Goal: Transaction & Acquisition: Purchase product/service

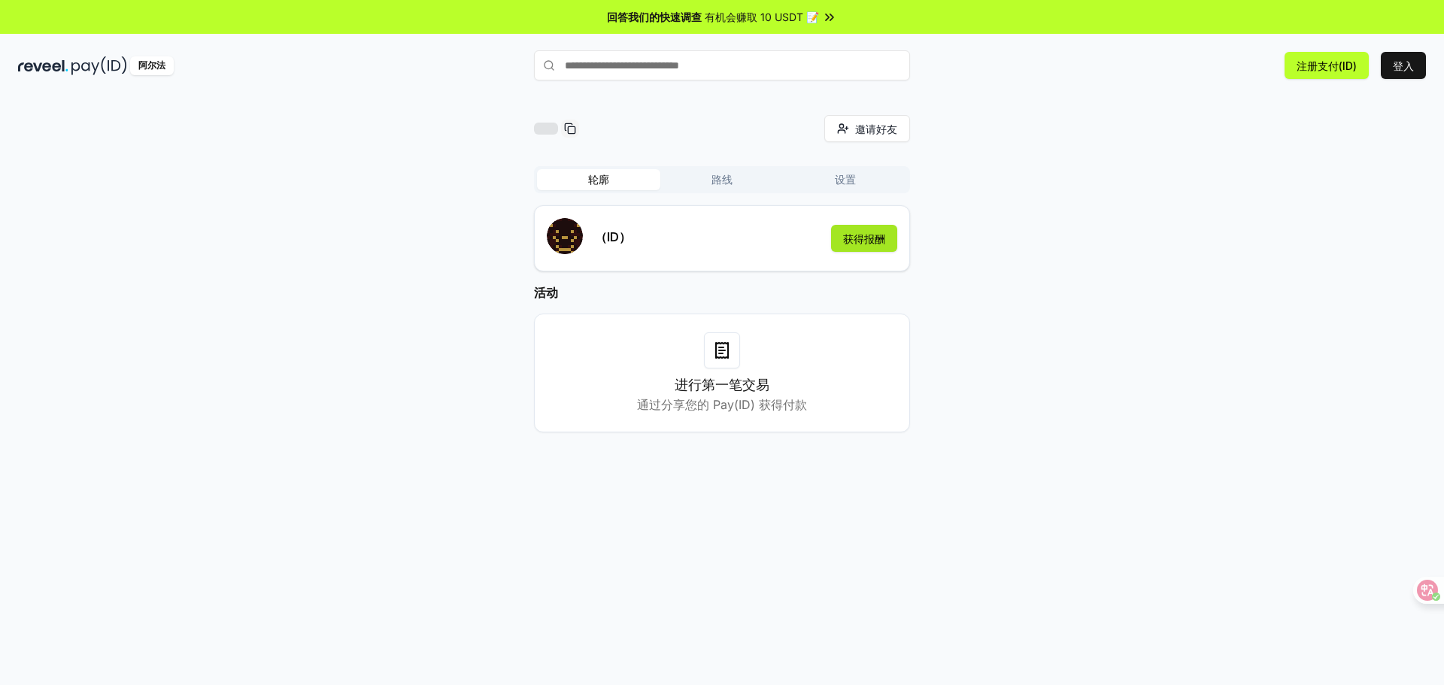
click at [872, 250] on button "获得报酬" at bounding box center [864, 238] width 66 height 27
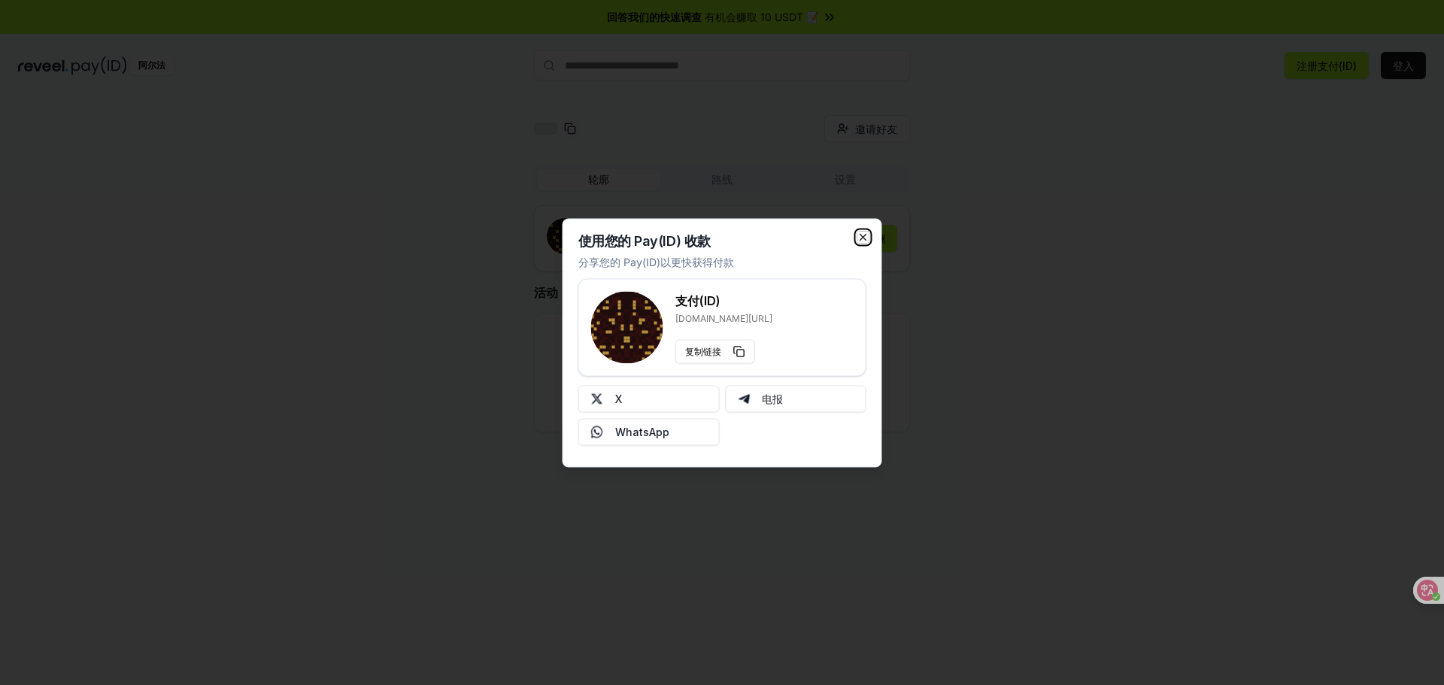
click at [860, 237] on icon "button" at bounding box center [863, 237] width 12 height 12
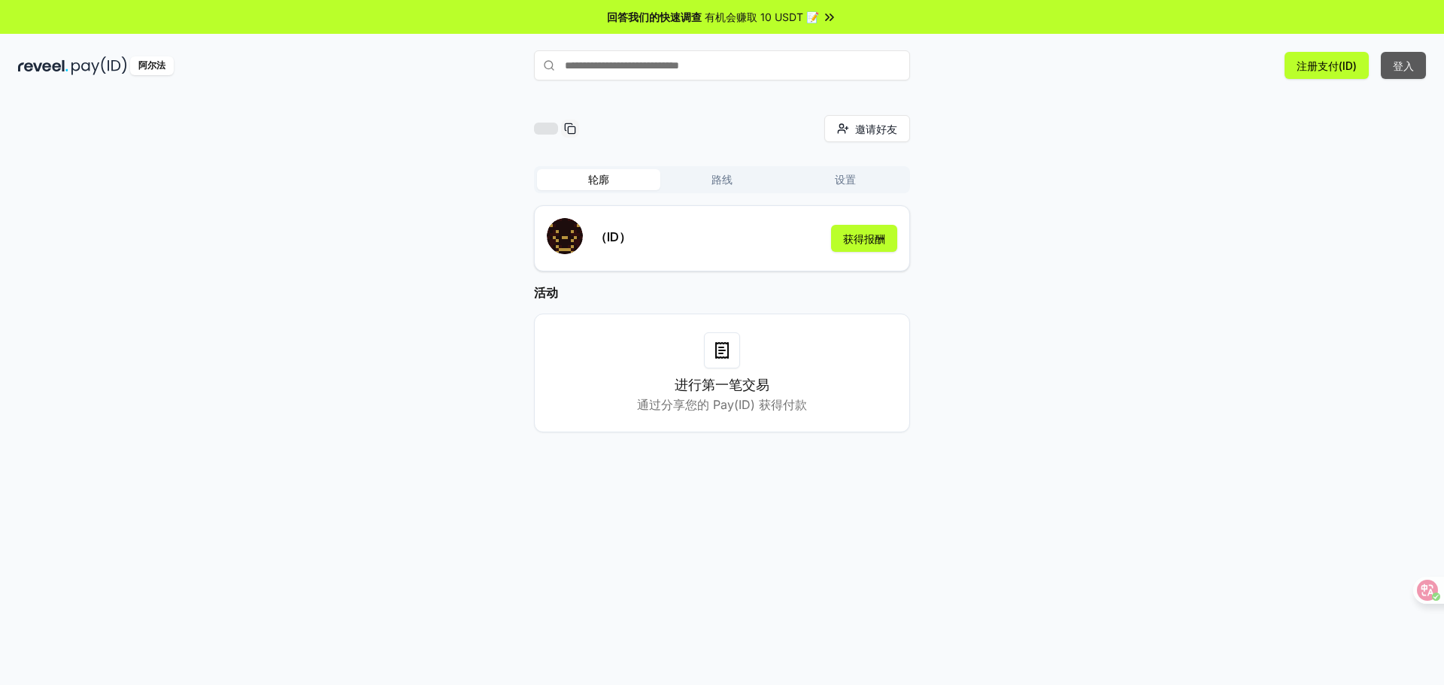
click at [1424, 65] on button "登入" at bounding box center [1403, 65] width 45 height 27
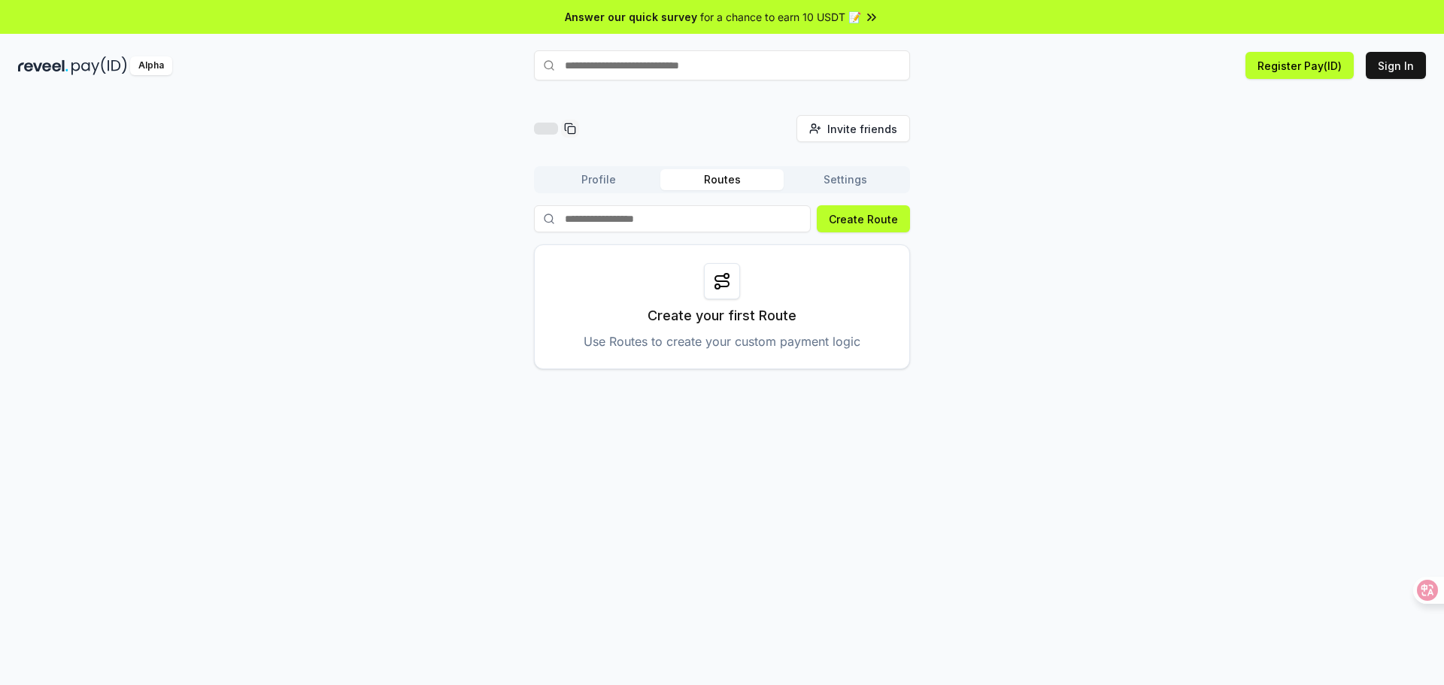
click at [1061, 199] on div "Invite friends Invite Profile Routes Settings Create Route Create your first Ro…" at bounding box center [722, 242] width 1408 height 254
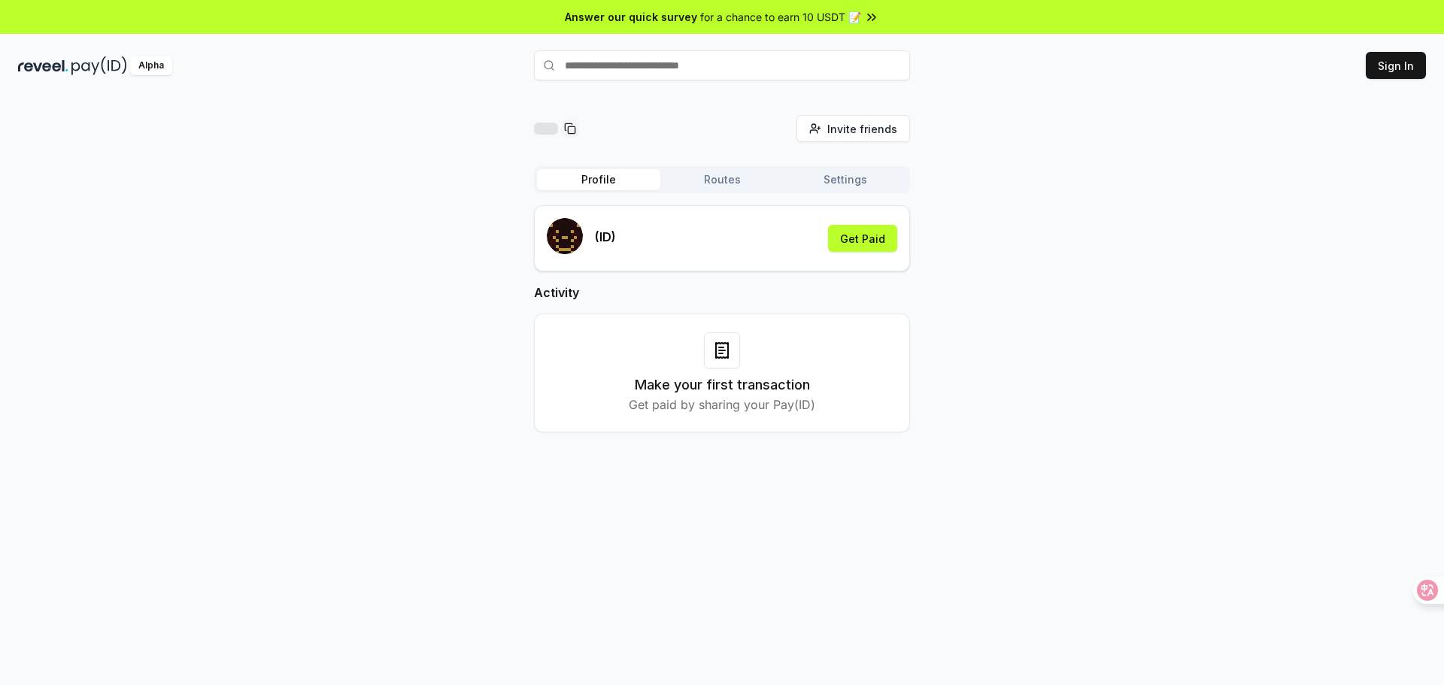
click at [1052, 201] on div "Invite friends Invite Profile Routes Settings (ID) Get Paid Activity Make your …" at bounding box center [722, 285] width 1408 height 341
click at [864, 242] on button "Get Paid" at bounding box center [862, 238] width 69 height 27
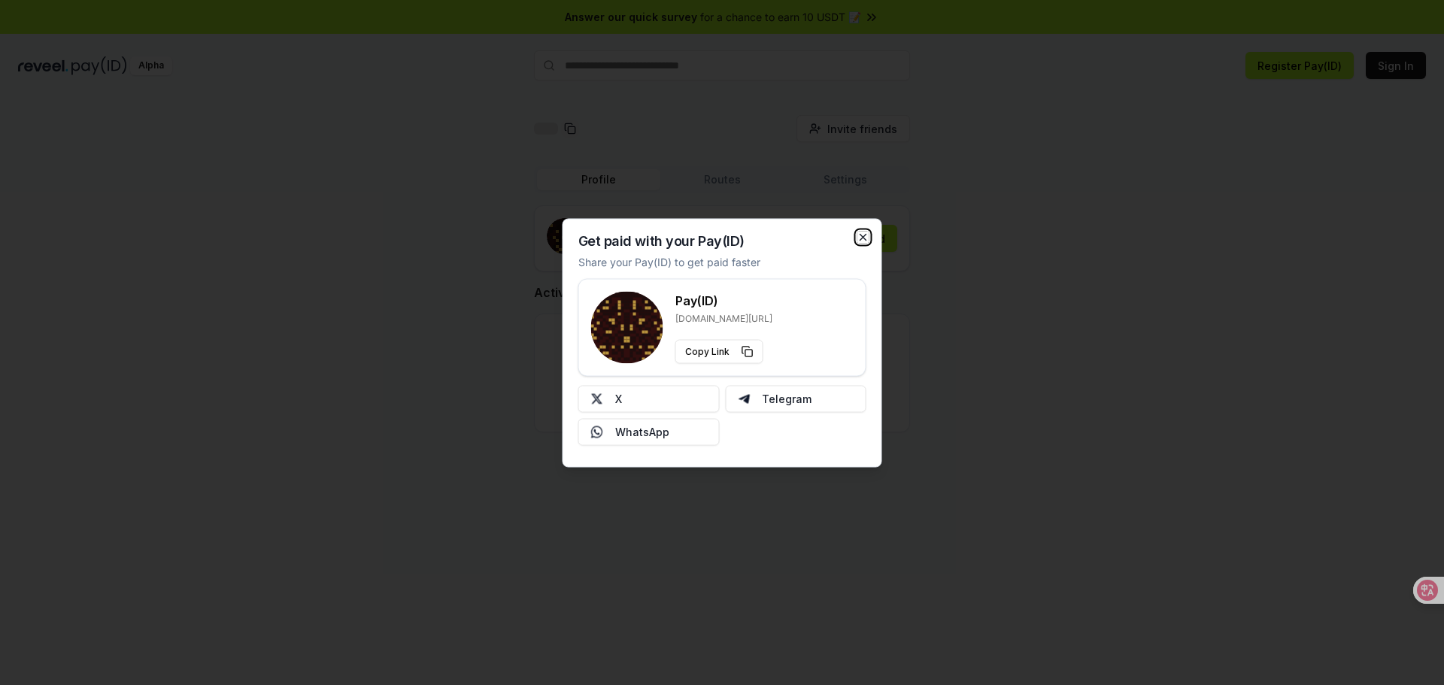
click at [864, 241] on icon "button" at bounding box center [863, 237] width 12 height 12
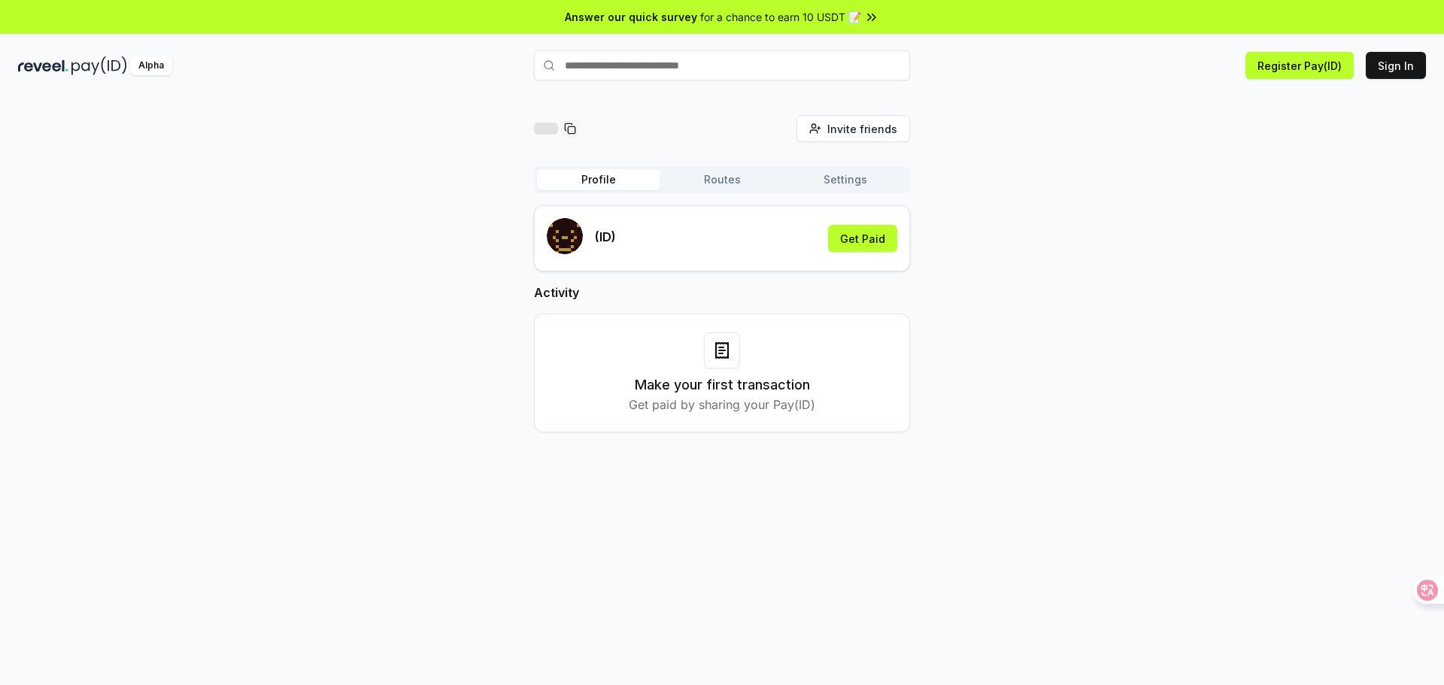
click at [738, 58] on input "text" at bounding box center [722, 65] width 376 height 30
type input "*********"
click at [868, 88] on span "Register" at bounding box center [878, 94] width 50 height 23
click at [1283, 71] on button "Register Pay(ID)" at bounding box center [1300, 65] width 108 height 27
drag, startPoint x: 1129, startPoint y: 126, endPoint x: 1400, endPoint y: 69, distance: 276.6
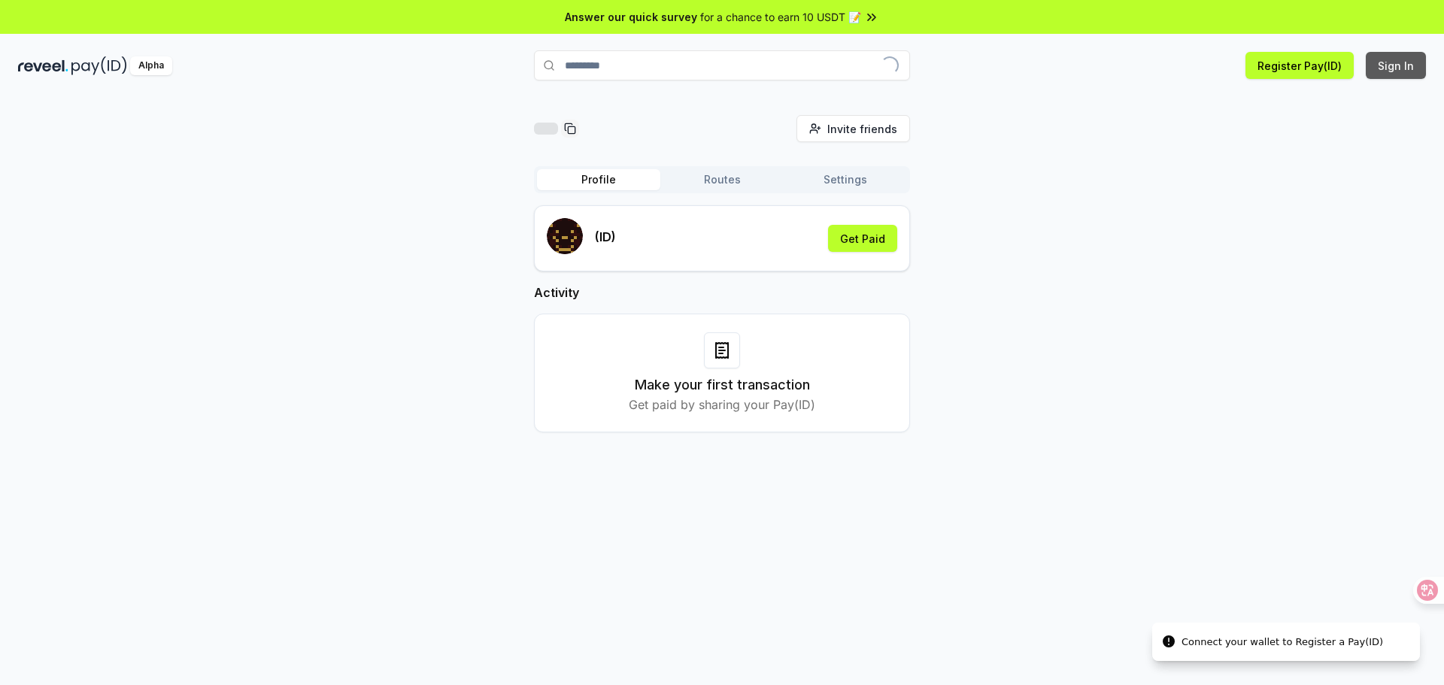
click at [1400, 69] on button "Sign In" at bounding box center [1396, 65] width 60 height 27
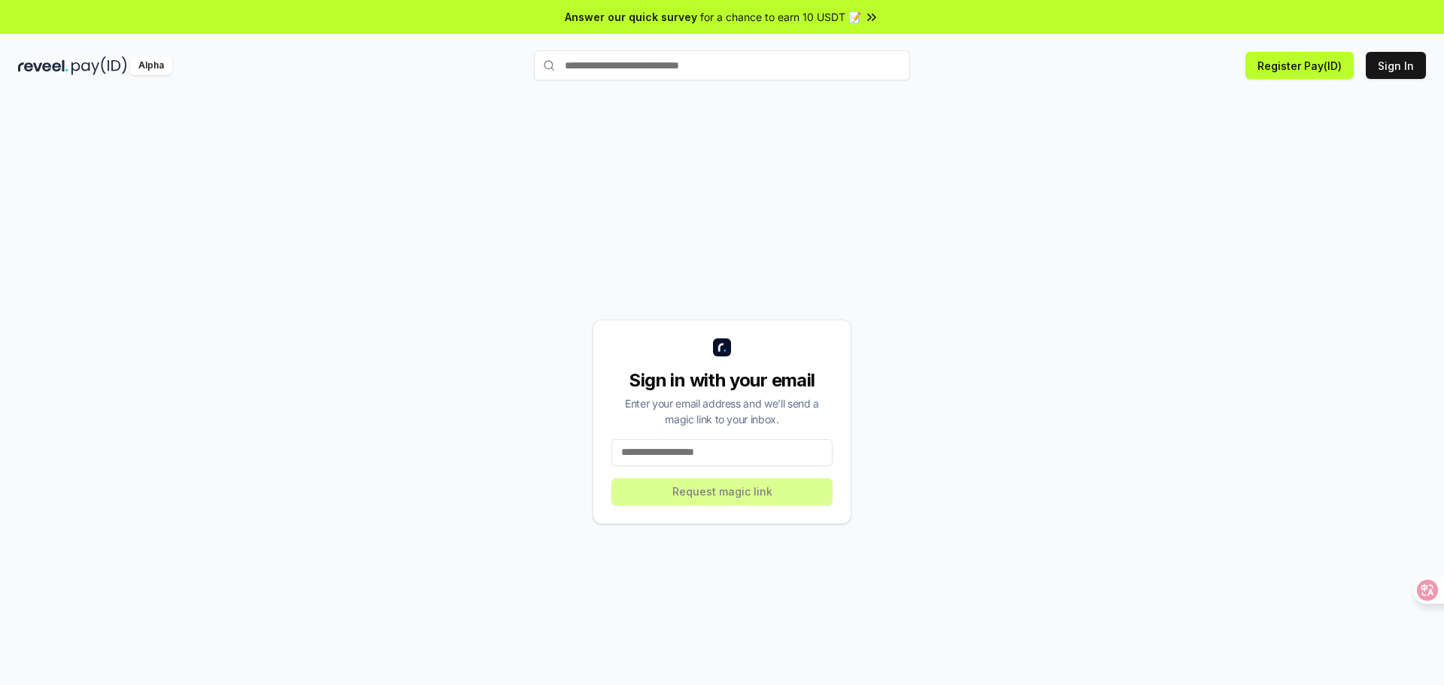
click at [724, 451] on input at bounding box center [721, 452] width 221 height 27
type input "**********"
click at [808, 483] on button "Request magic link" at bounding box center [721, 491] width 221 height 27
click at [807, 499] on button "Request magic link" at bounding box center [721, 491] width 221 height 27
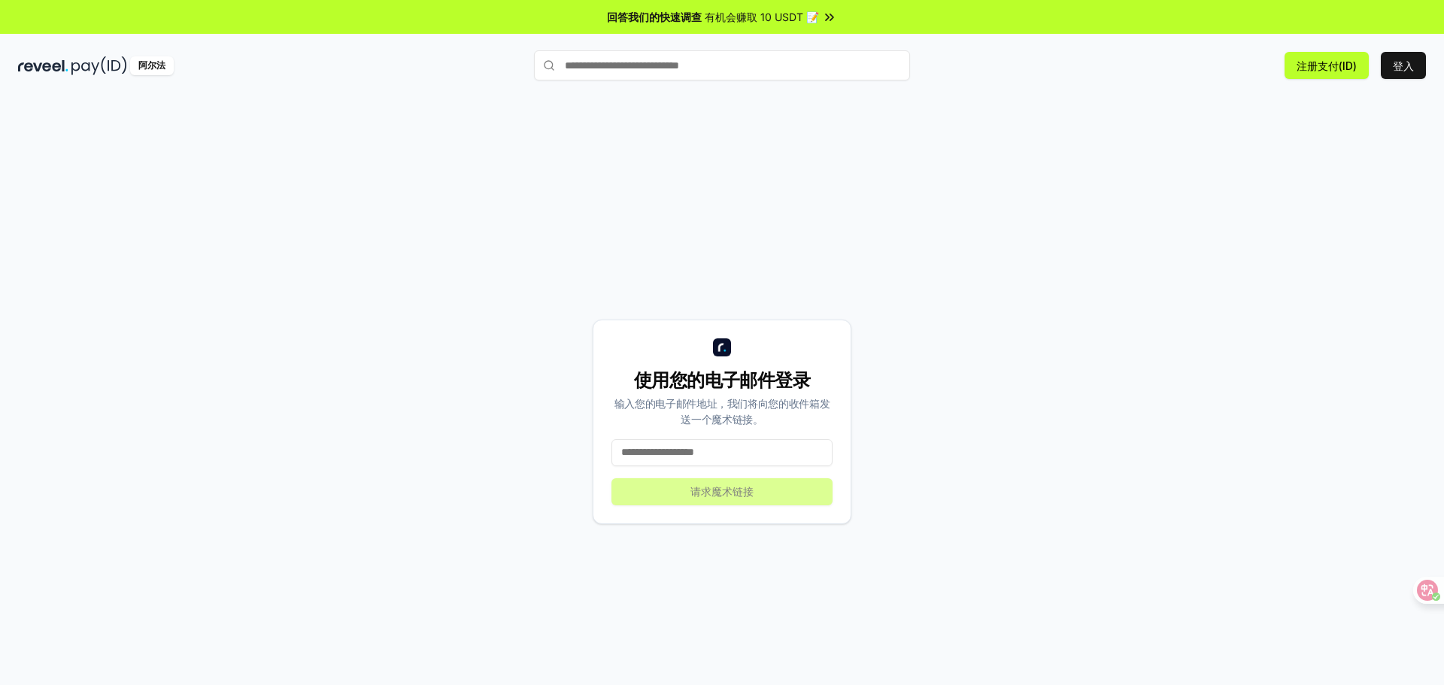
click at [784, 75] on input "text" at bounding box center [722, 65] width 376 height 30
click at [786, 14] on font "有机会赚取 10 USDT 📝" at bounding box center [762, 17] width 114 height 13
click at [65, 58] on img at bounding box center [43, 65] width 50 height 19
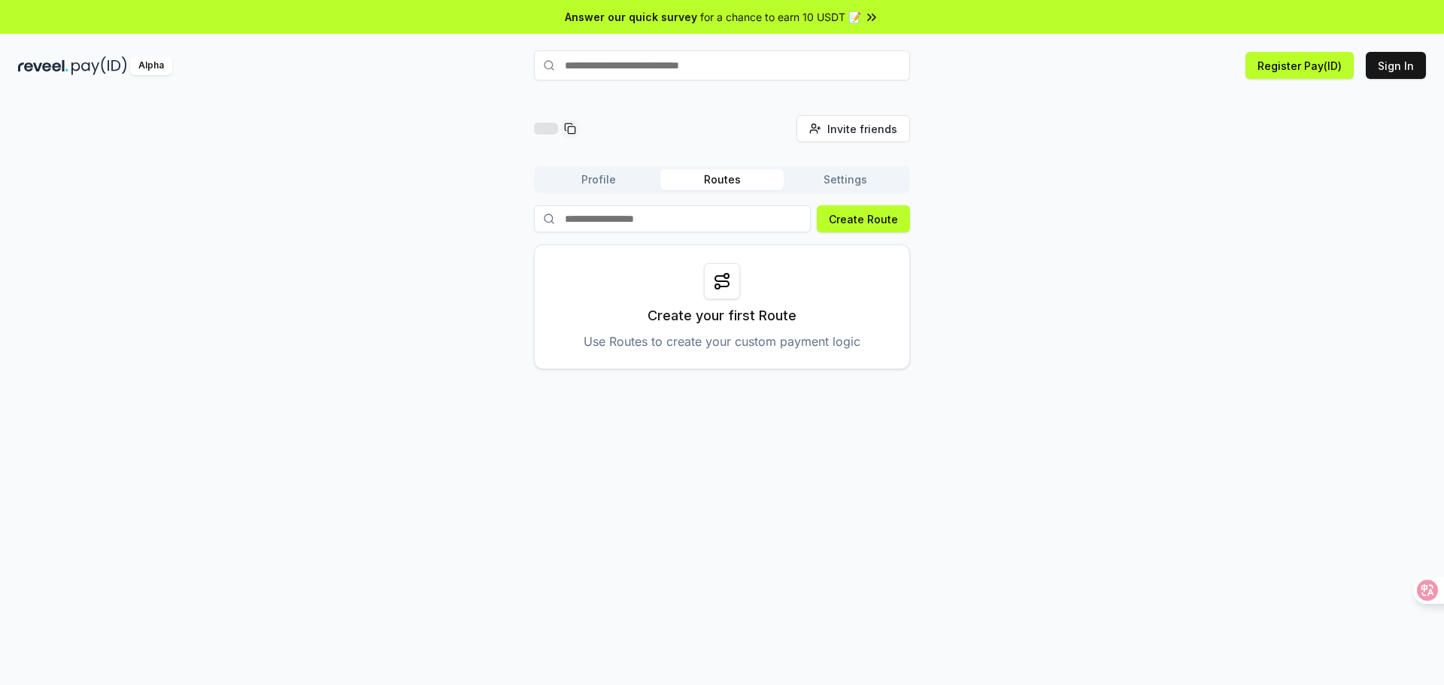
click at [997, 204] on div "Invite friends Invite Profile Routes Settings Create Route Create your first Ro…" at bounding box center [722, 242] width 1408 height 254
click at [1403, 70] on button "Sign In" at bounding box center [1396, 65] width 60 height 27
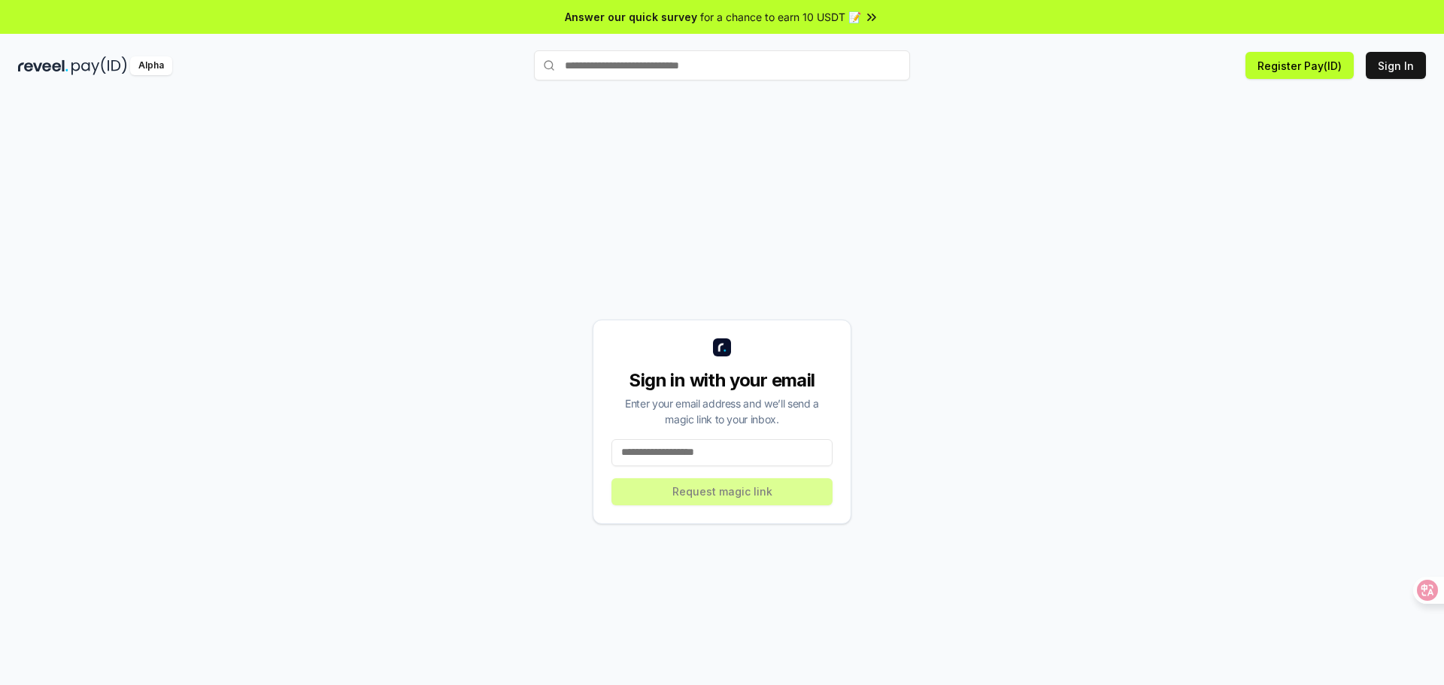
click at [748, 450] on input at bounding box center [721, 452] width 221 height 27
type input "**********"
click at [757, 490] on button "Request magic link" at bounding box center [721, 491] width 221 height 27
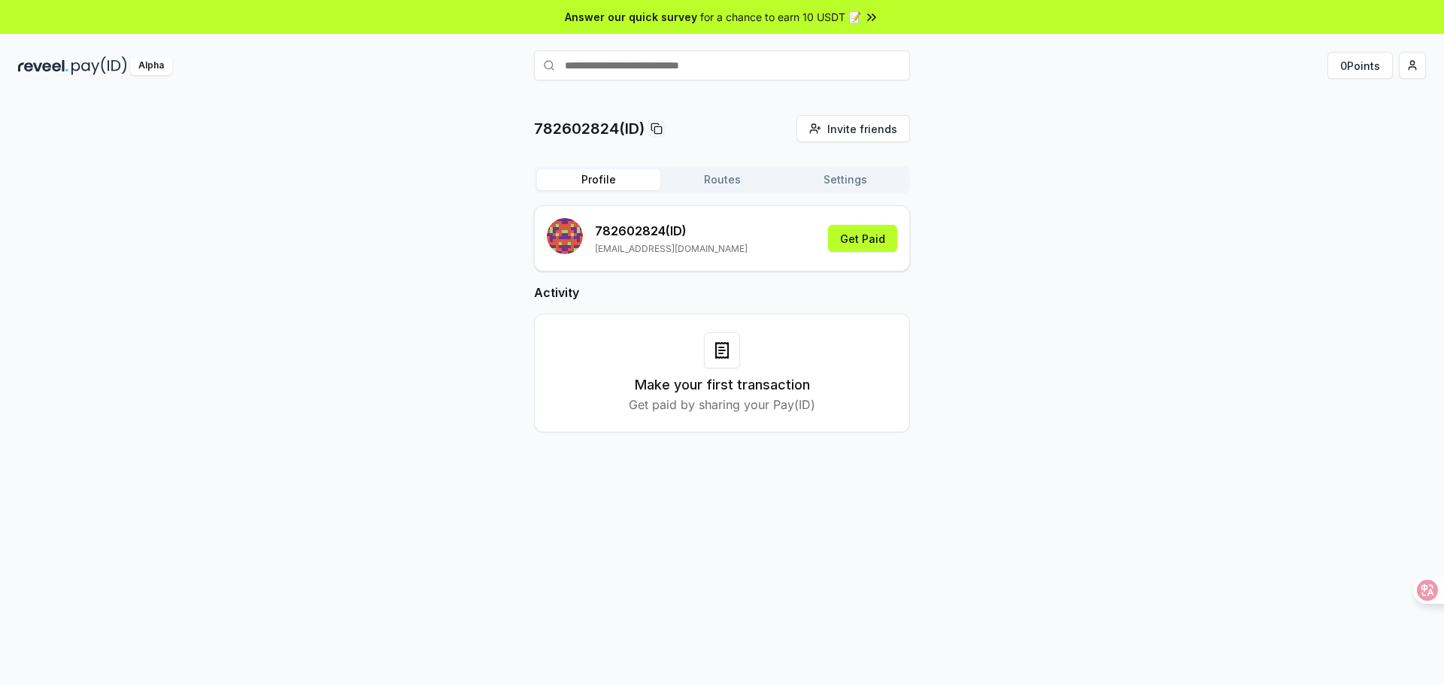
click at [1044, 202] on div "782602824(ID) Invite friends Invite Profile Routes Settings 782602824 (ID) 7826…" at bounding box center [722, 285] width 1408 height 341
click at [863, 241] on button "Get Paid" at bounding box center [862, 238] width 69 height 27
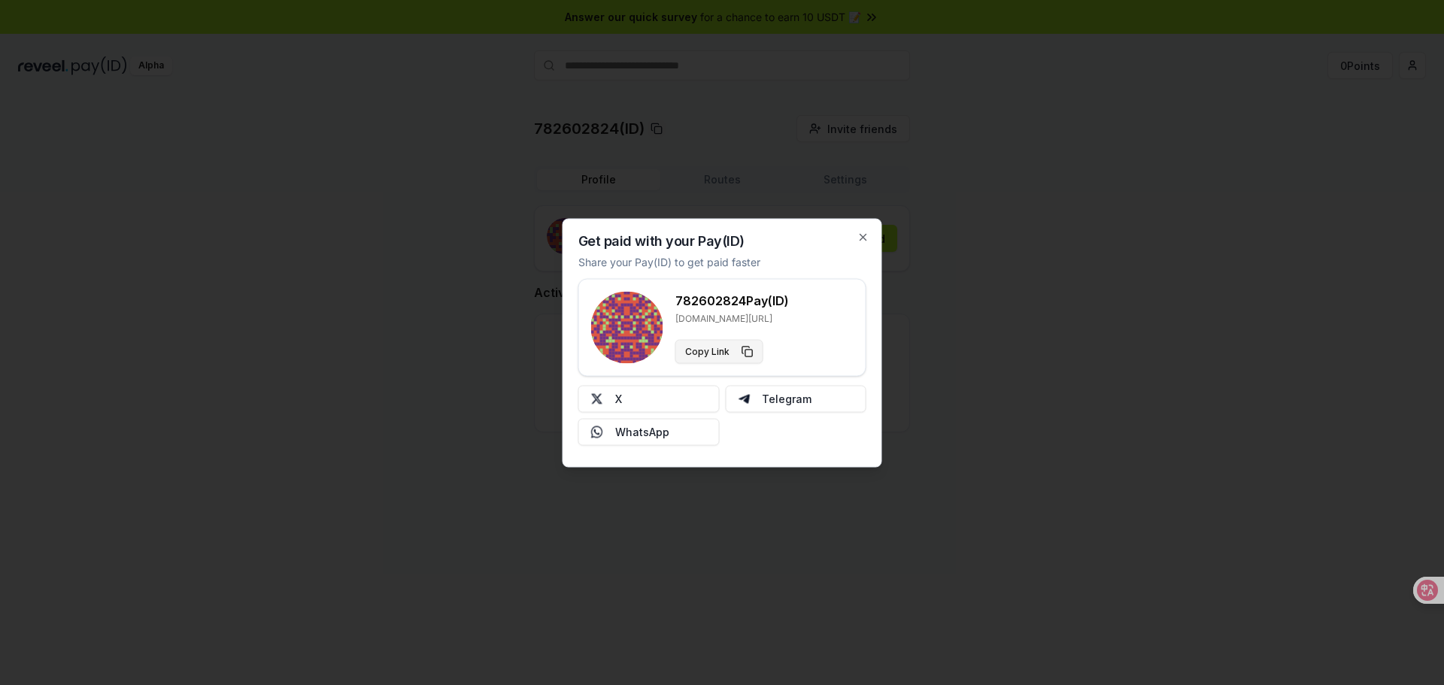
click at [721, 358] on button "Copy Link" at bounding box center [719, 351] width 88 height 24
click at [863, 241] on icon "button" at bounding box center [863, 237] width 12 height 12
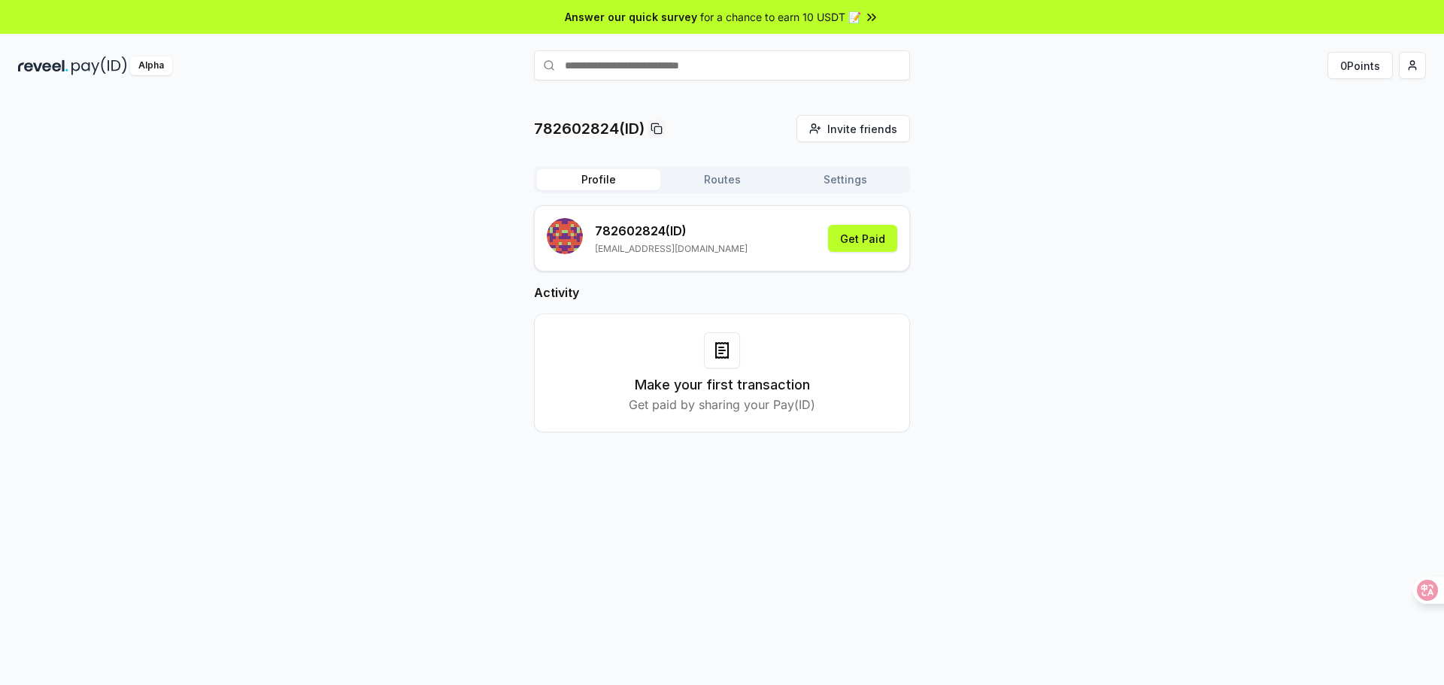
click at [752, 71] on input "text" at bounding box center [722, 65] width 376 height 30
type input "*********"
click at [889, 99] on span "Pay" at bounding box center [889, 94] width 29 height 23
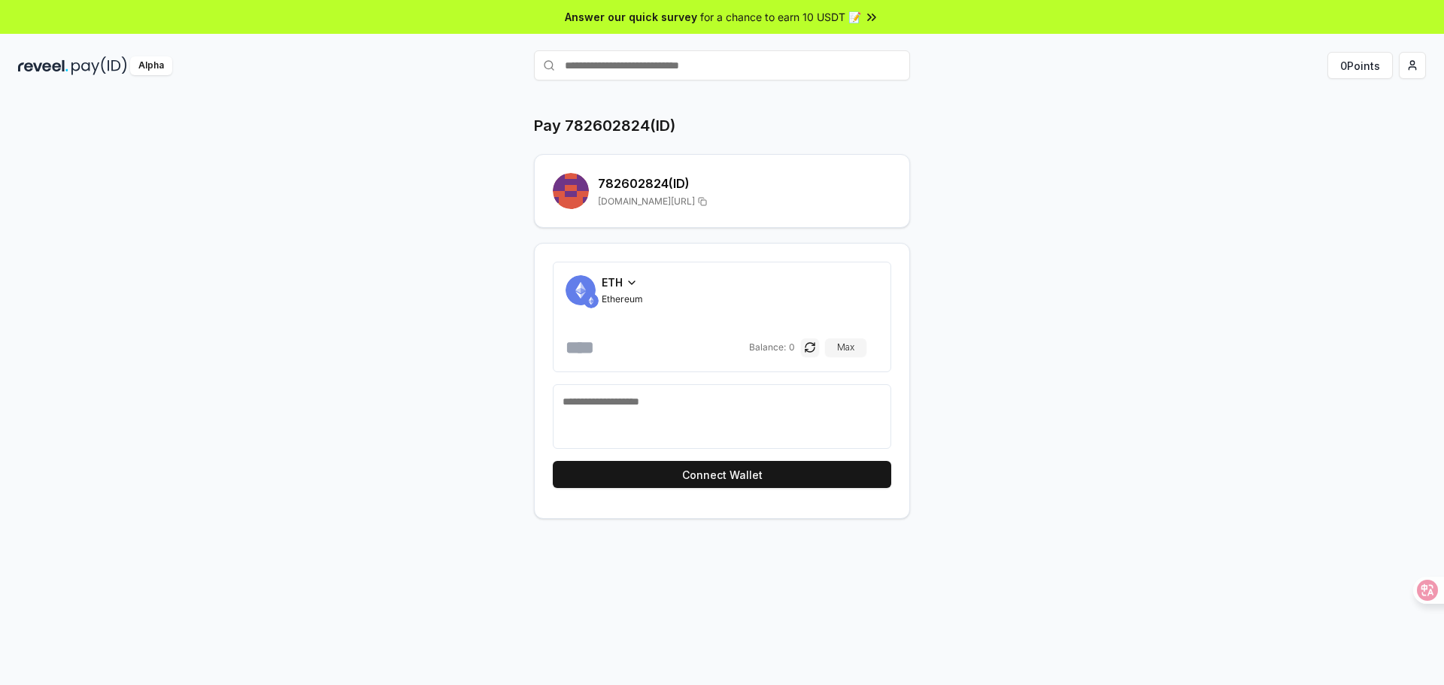
click at [634, 284] on icon at bounding box center [632, 283] width 12 height 12
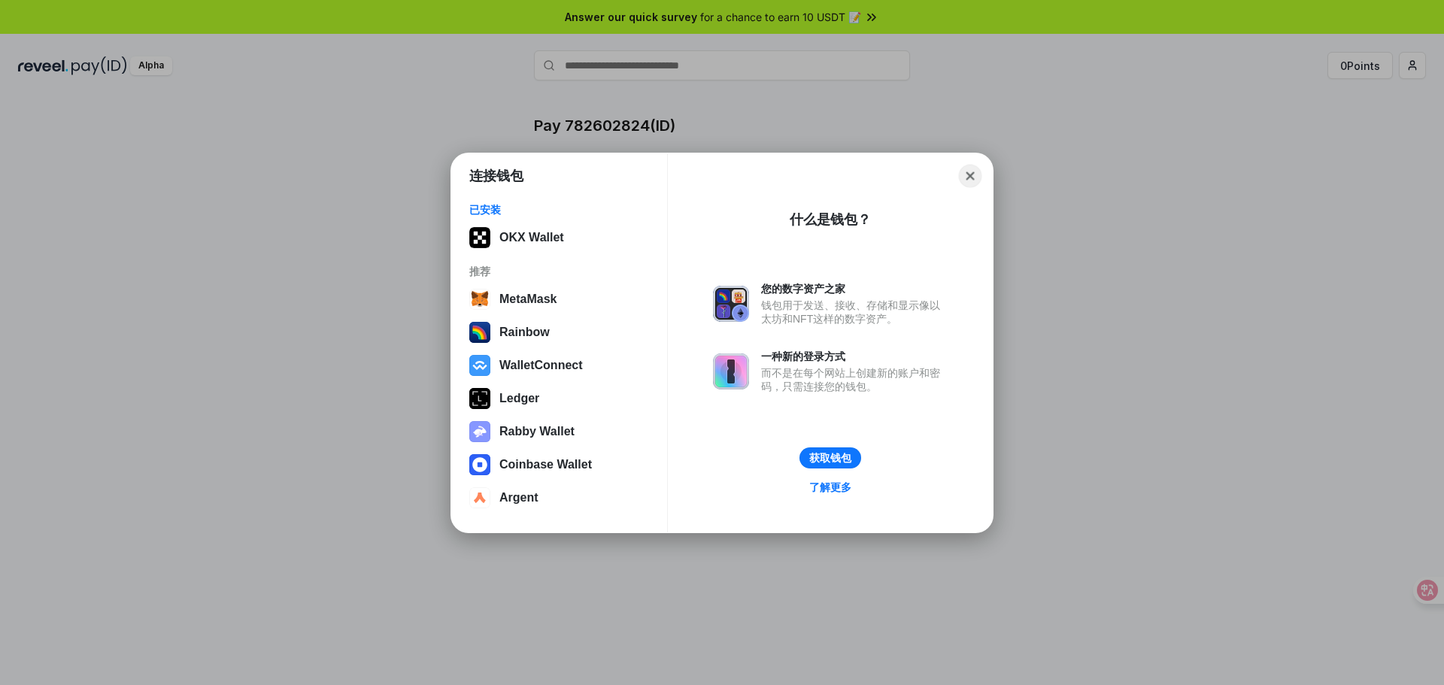
click at [974, 172] on button "Close" at bounding box center [970, 175] width 23 height 23
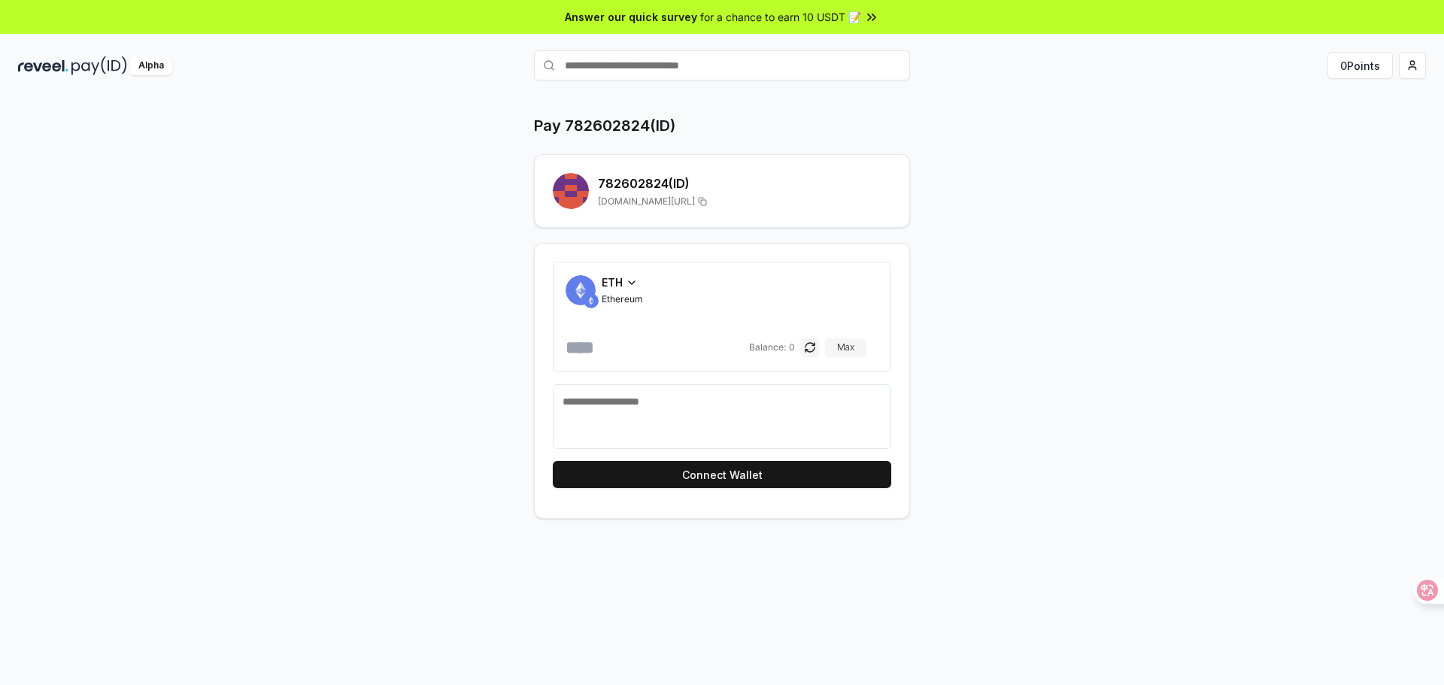
click at [629, 282] on icon at bounding box center [632, 283] width 12 height 12
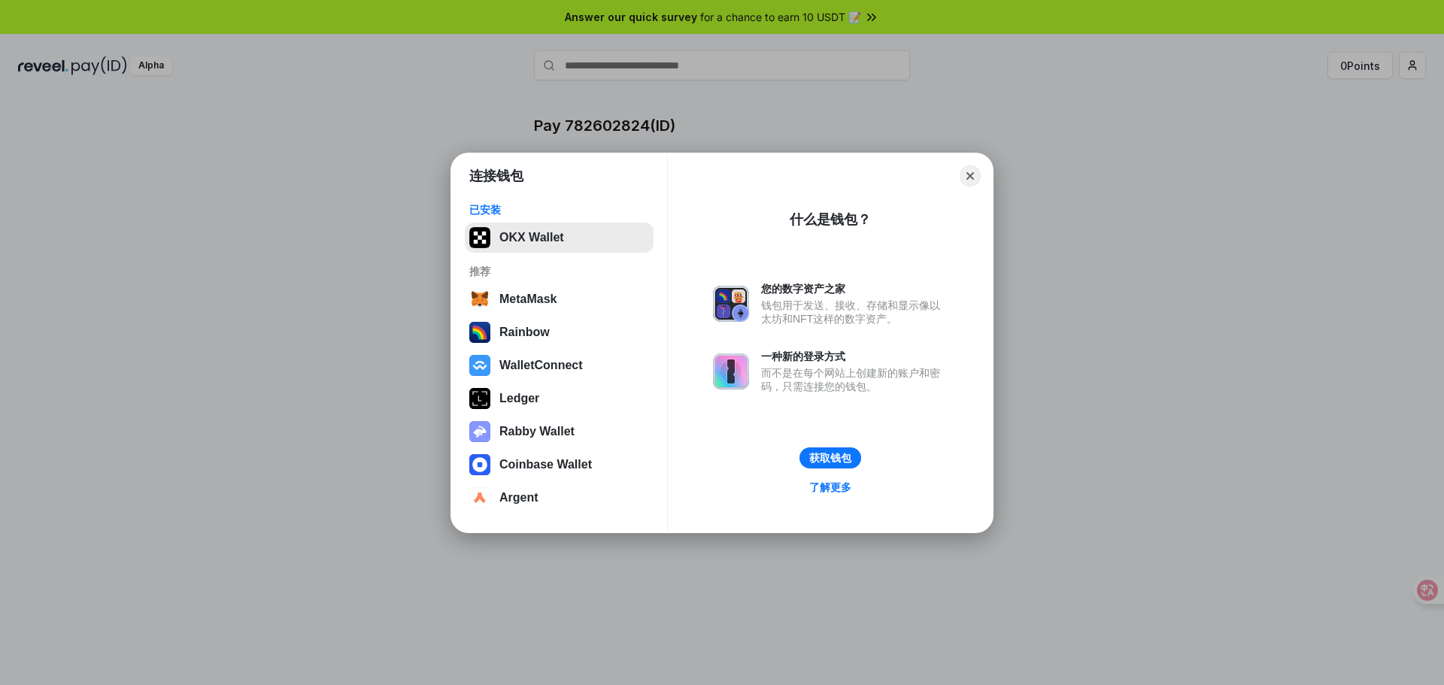
click at [581, 244] on button "OKX Wallet" at bounding box center [559, 238] width 189 height 30
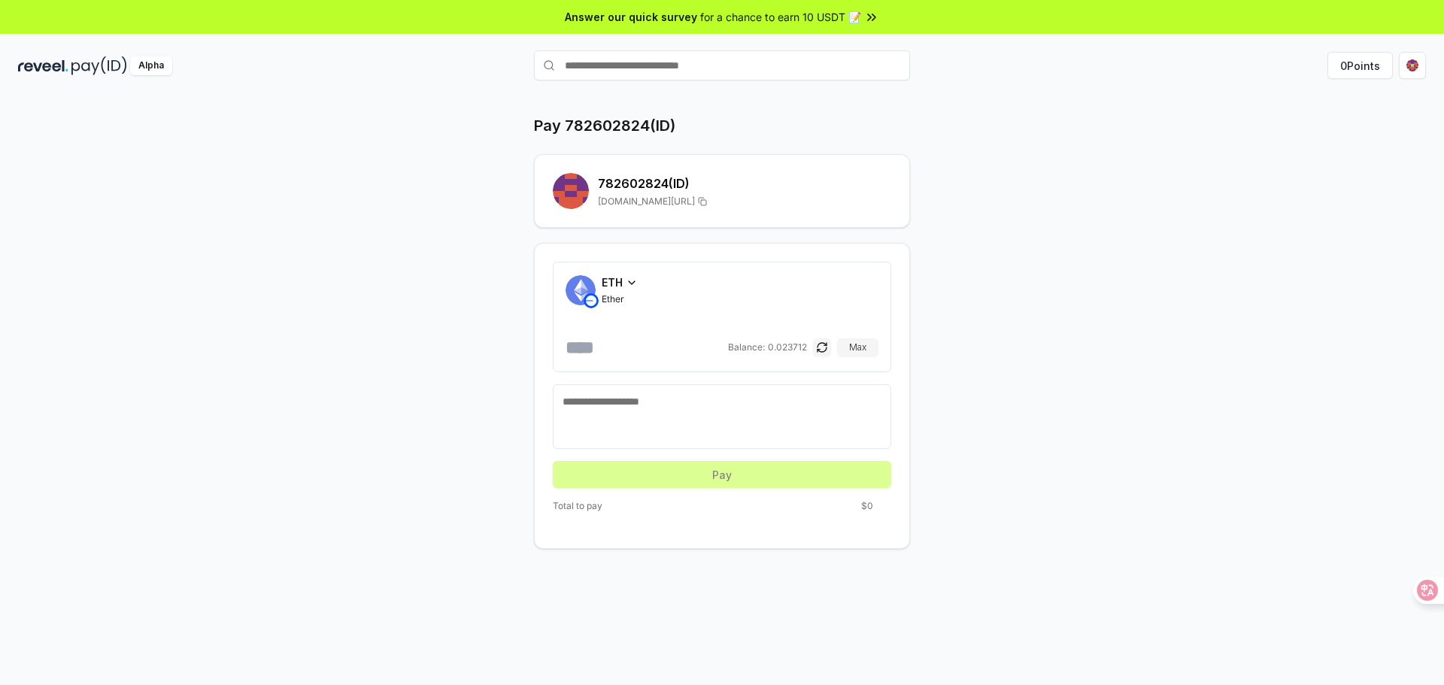
click at [624, 285] on div "ETH" at bounding box center [620, 283] width 36 height 16
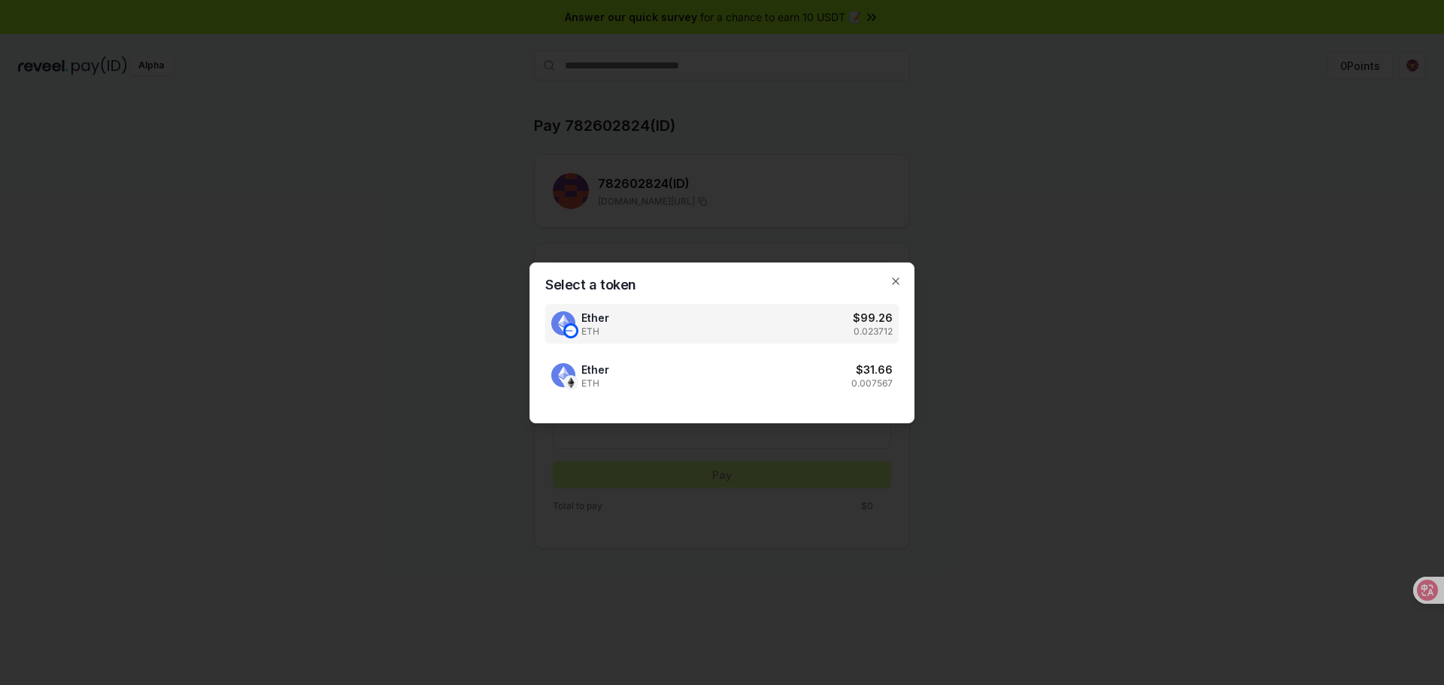
click at [697, 220] on div at bounding box center [722, 342] width 1444 height 685
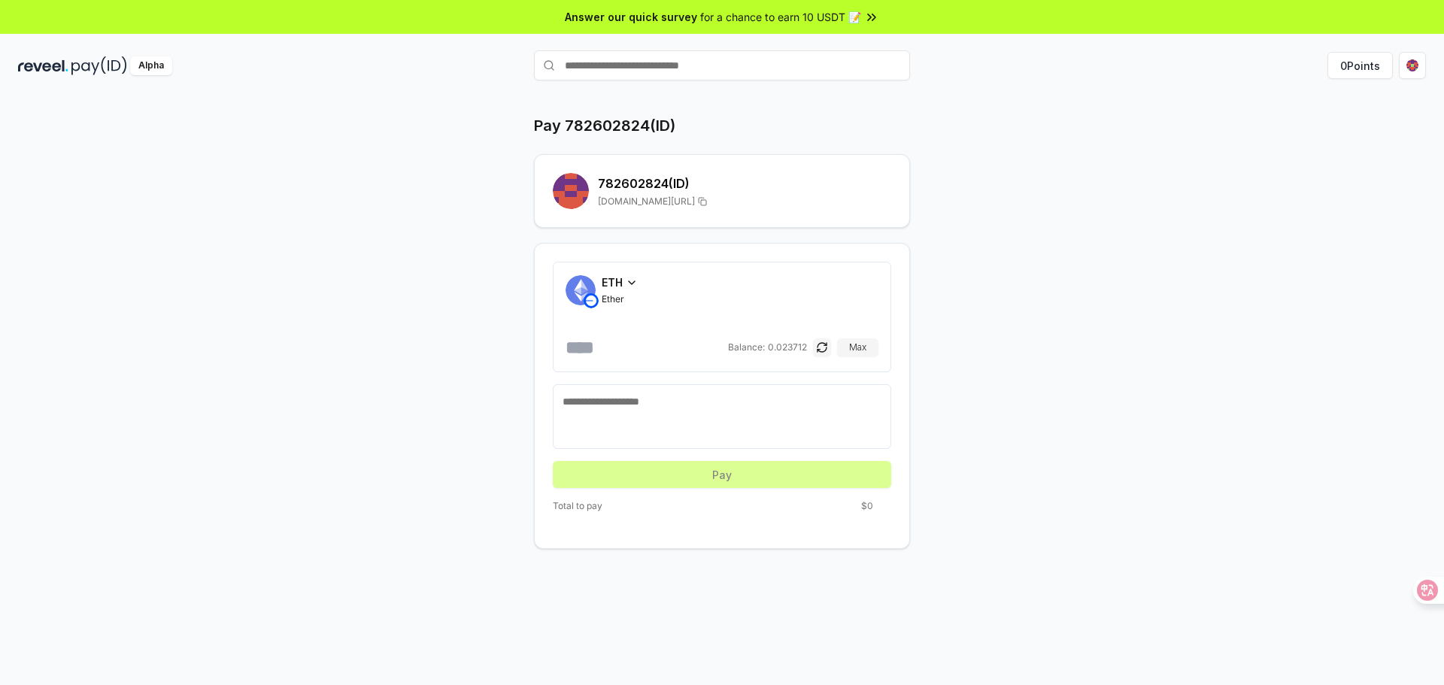
click at [632, 290] on div "ETH" at bounding box center [620, 283] width 36 height 16
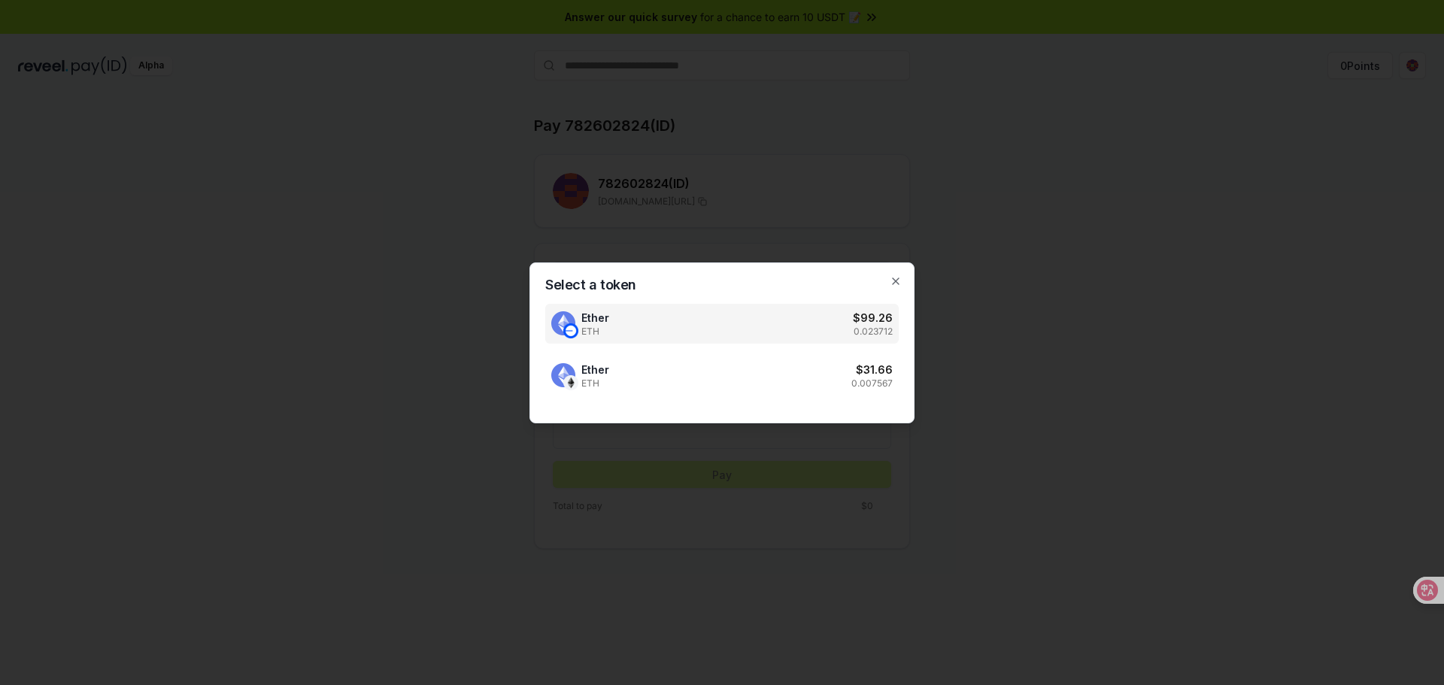
click at [742, 219] on div at bounding box center [722, 342] width 1444 height 685
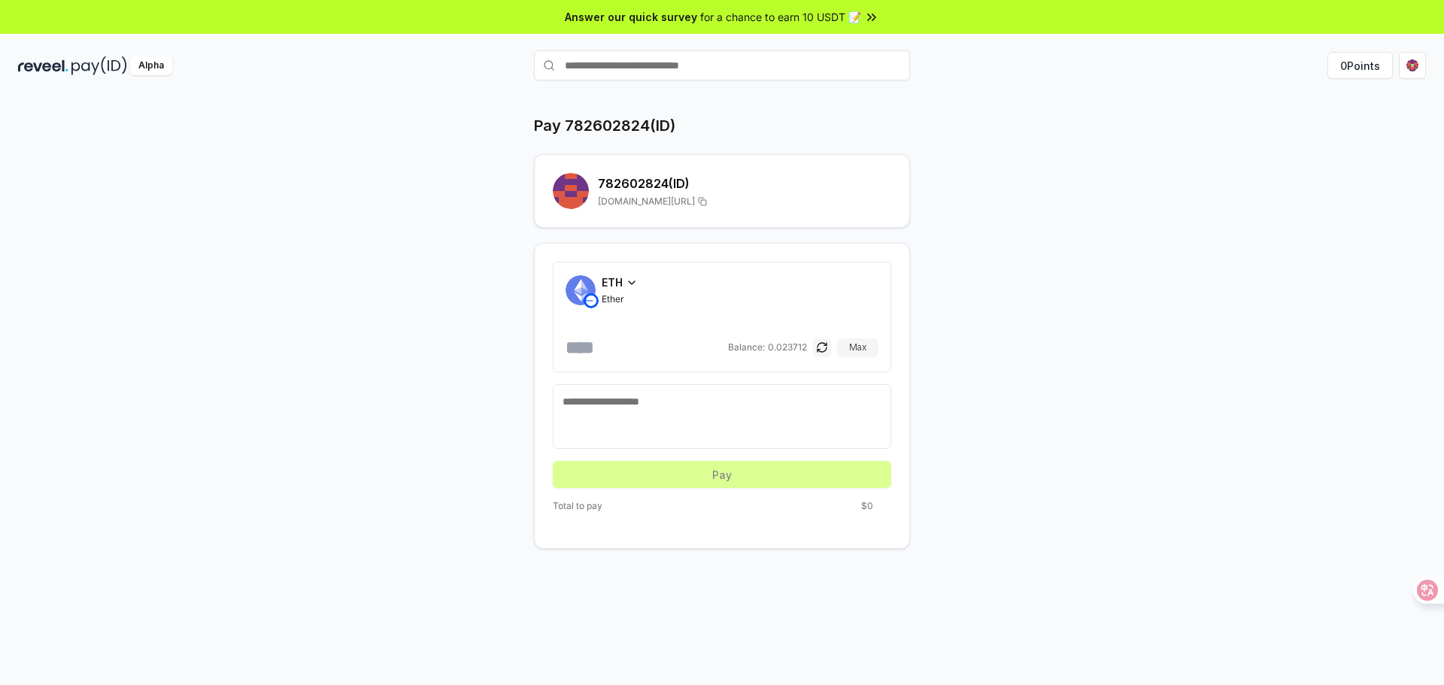
click at [1034, 290] on div "Pay 782602824(ID) 782602824 (ID) reveel.id/pay/782602824 ETH Ether Balance: 0.0…" at bounding box center [722, 332] width 903 height 434
click at [632, 284] on icon at bounding box center [632, 282] width 6 height 3
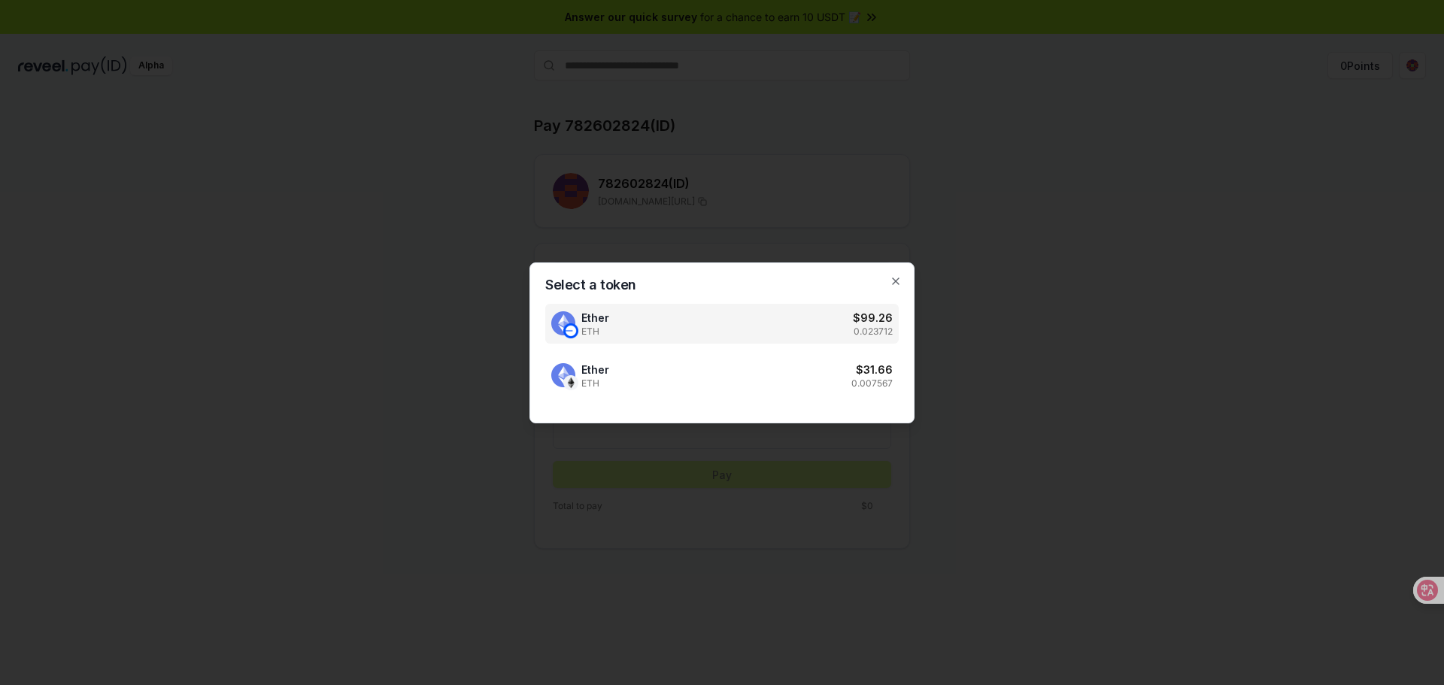
click at [754, 244] on div at bounding box center [722, 342] width 1444 height 685
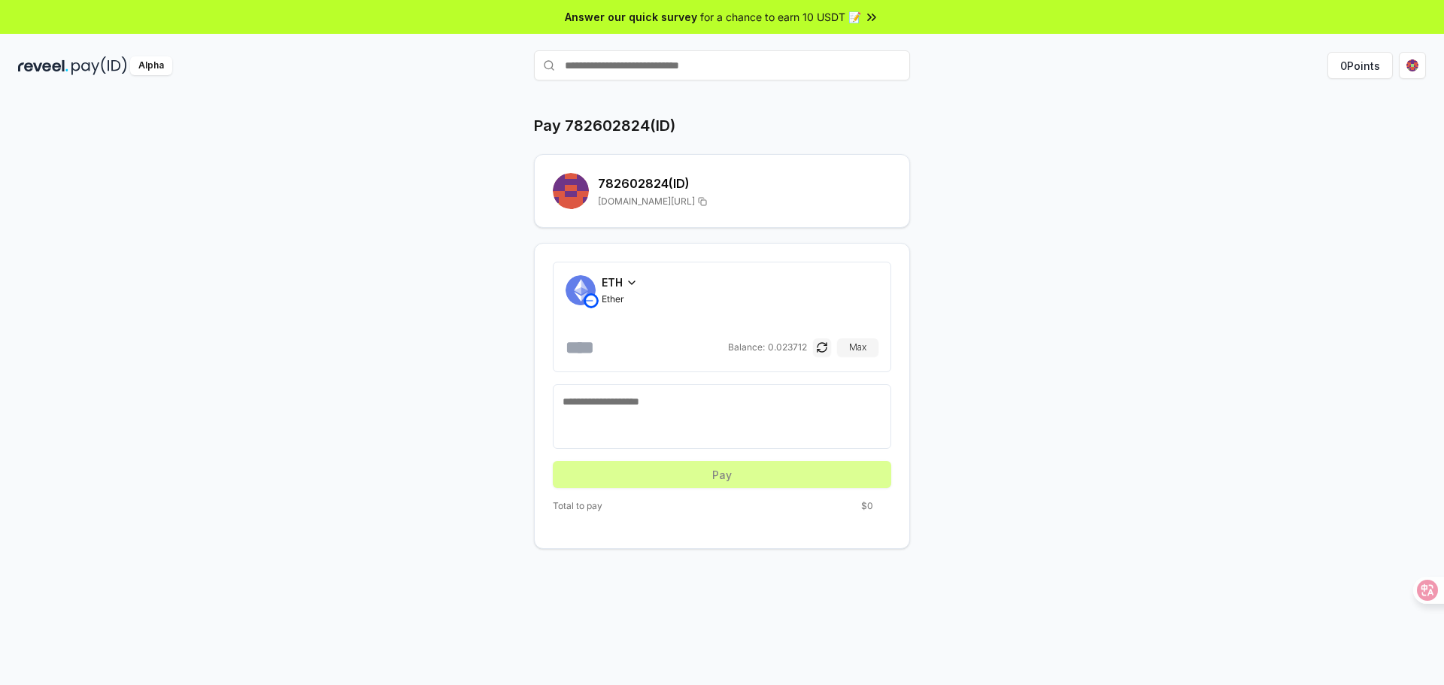
click at [636, 277] on div "ETH Ether" at bounding box center [722, 290] width 313 height 31
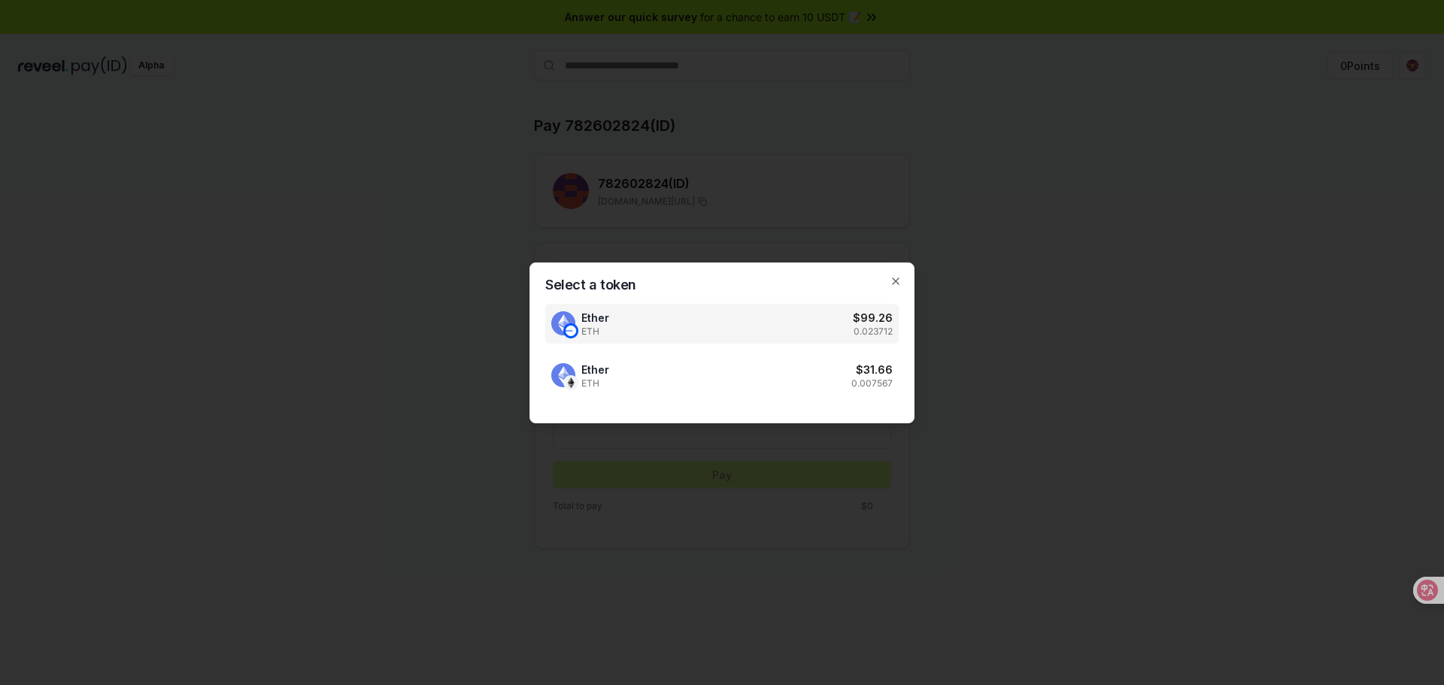
click at [691, 223] on div at bounding box center [722, 342] width 1444 height 685
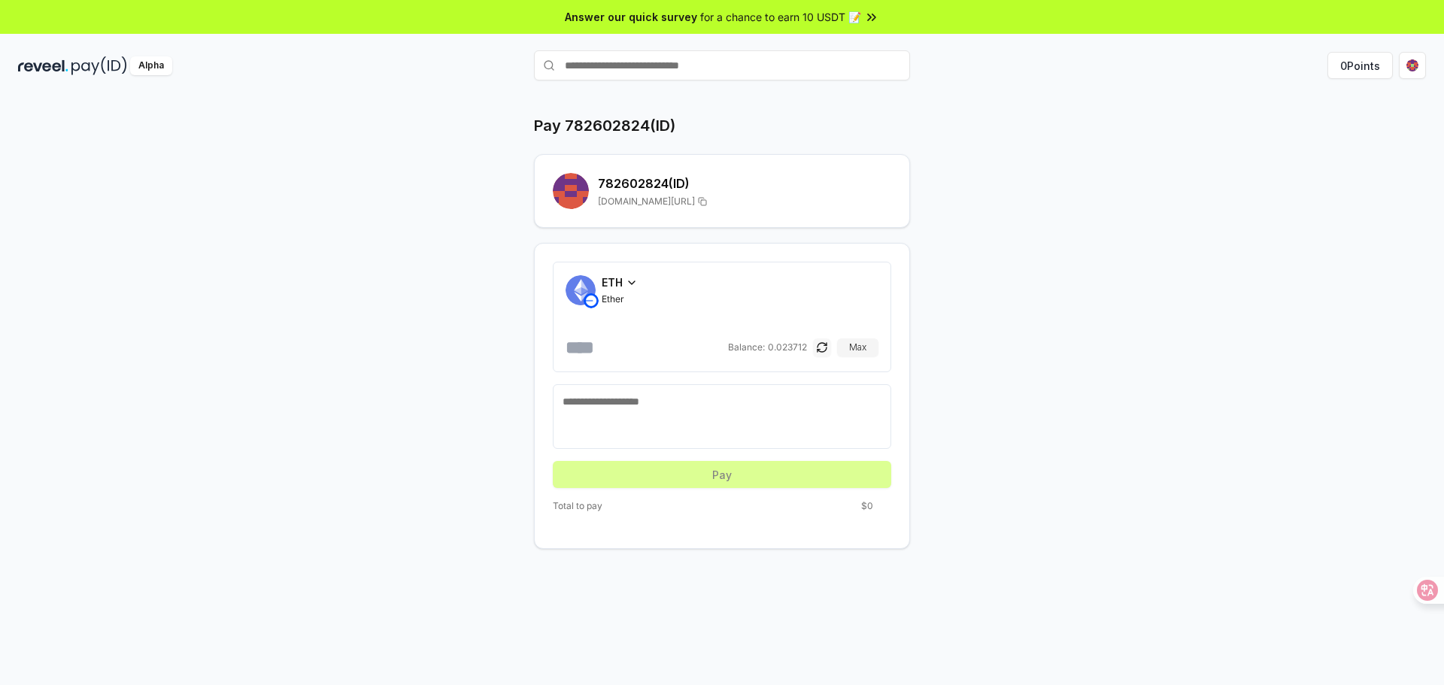
click at [823, 343] on button "button" at bounding box center [822, 347] width 18 height 18
click at [633, 279] on icon at bounding box center [632, 283] width 12 height 12
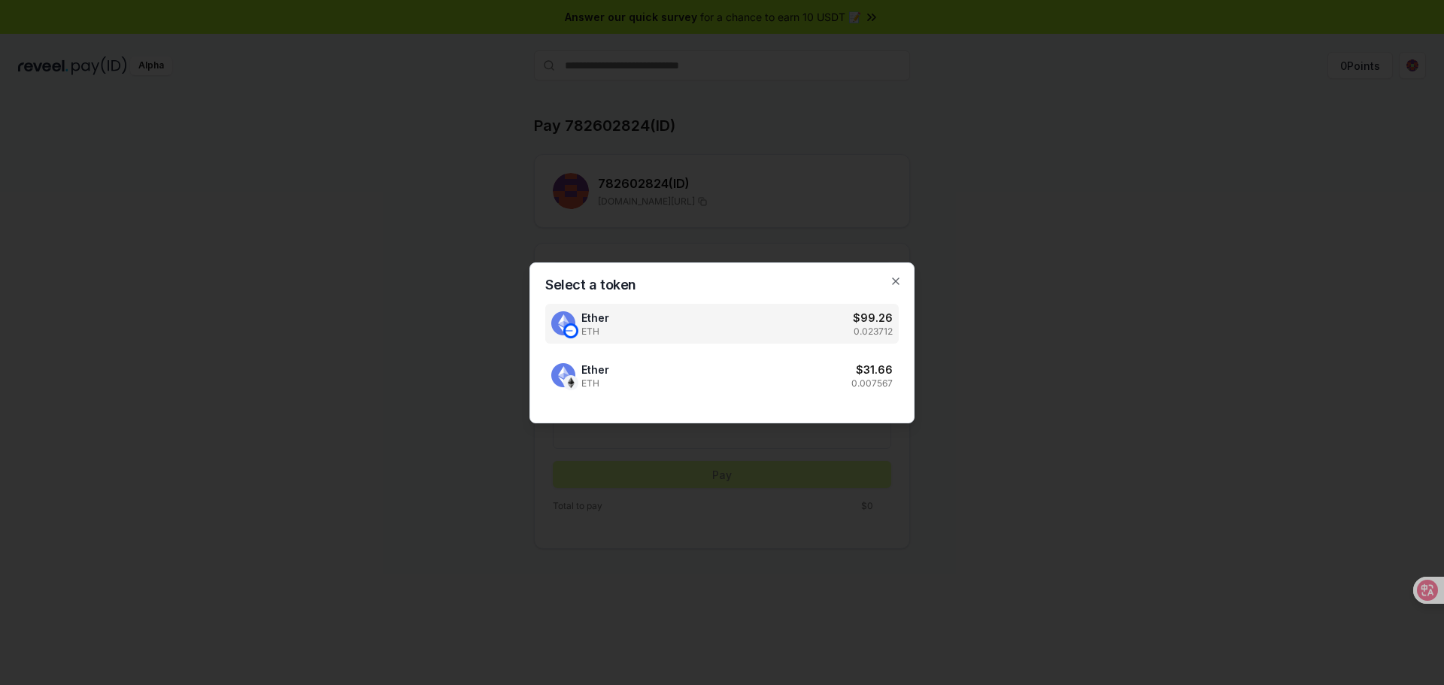
click at [681, 238] on div at bounding box center [722, 342] width 1444 height 685
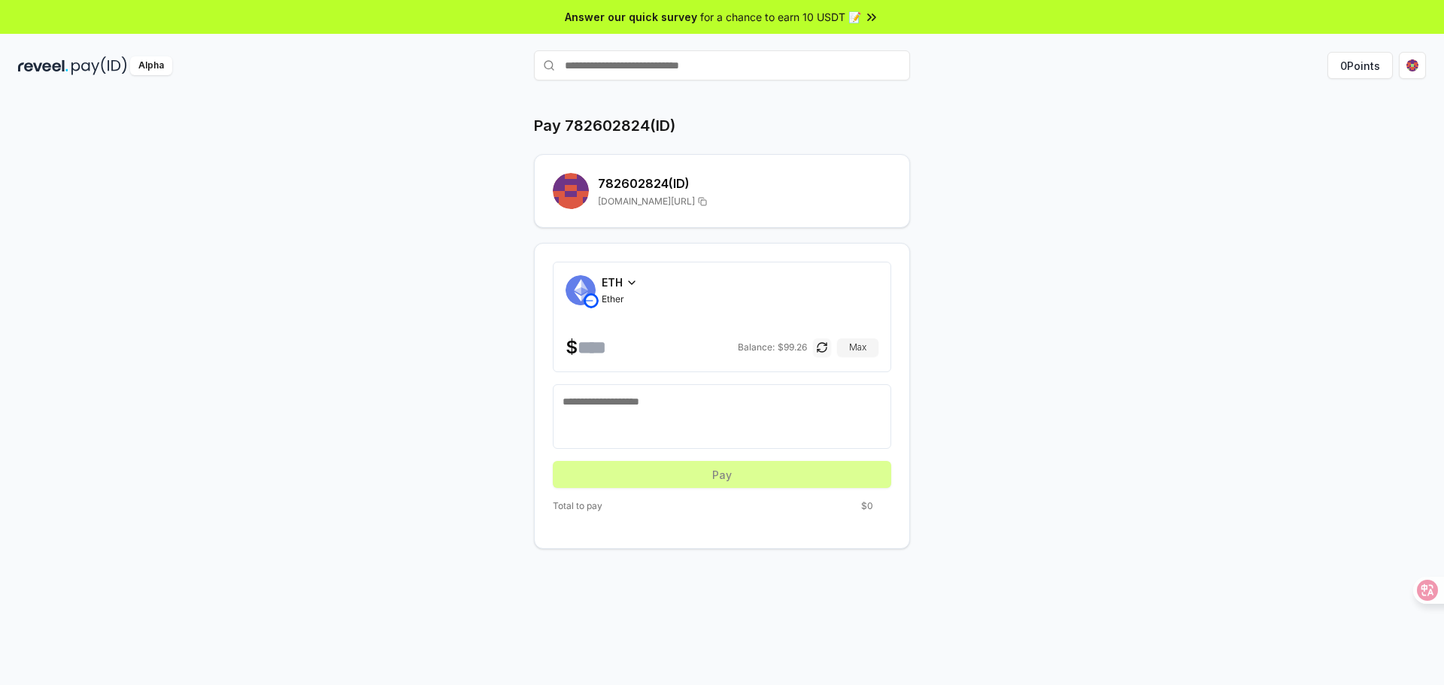
click at [819, 353] on button "button" at bounding box center [822, 347] width 18 height 18
click at [1370, 67] on button "0 Points" at bounding box center [1360, 65] width 65 height 27
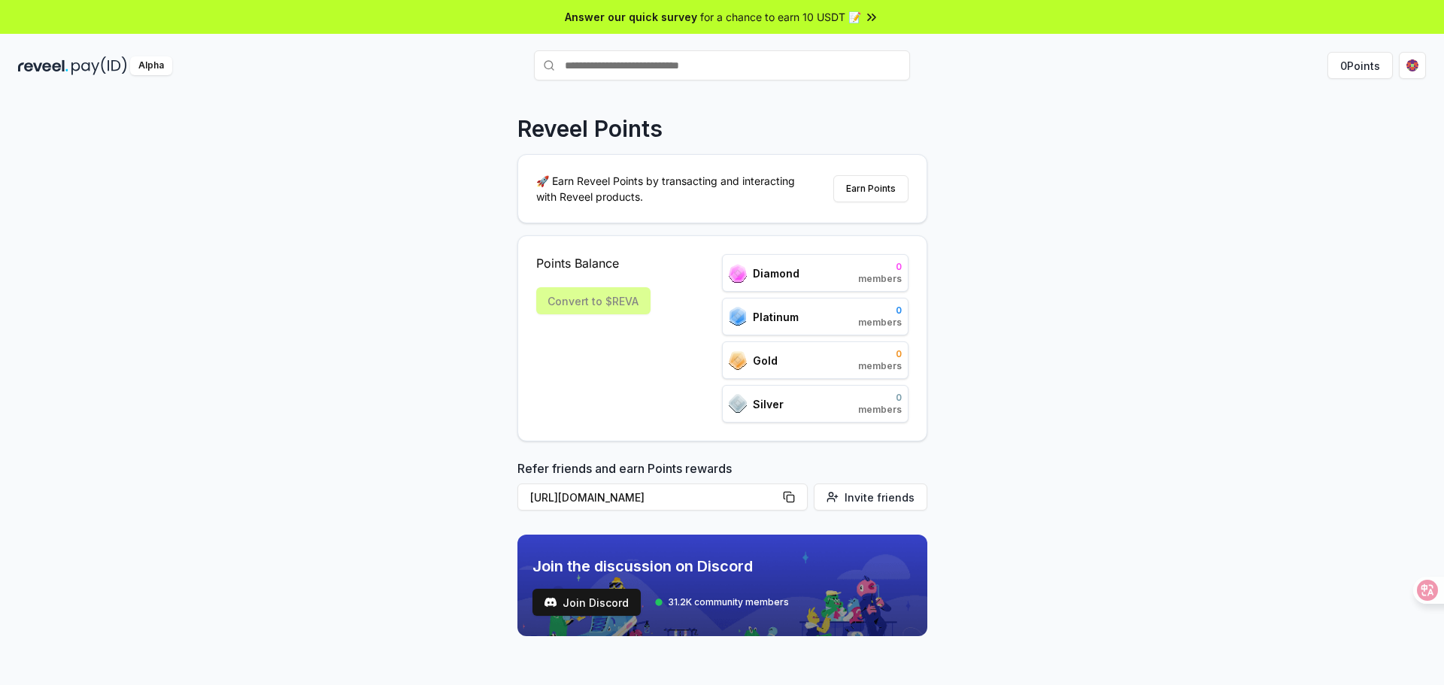
scroll to position [43, 0]
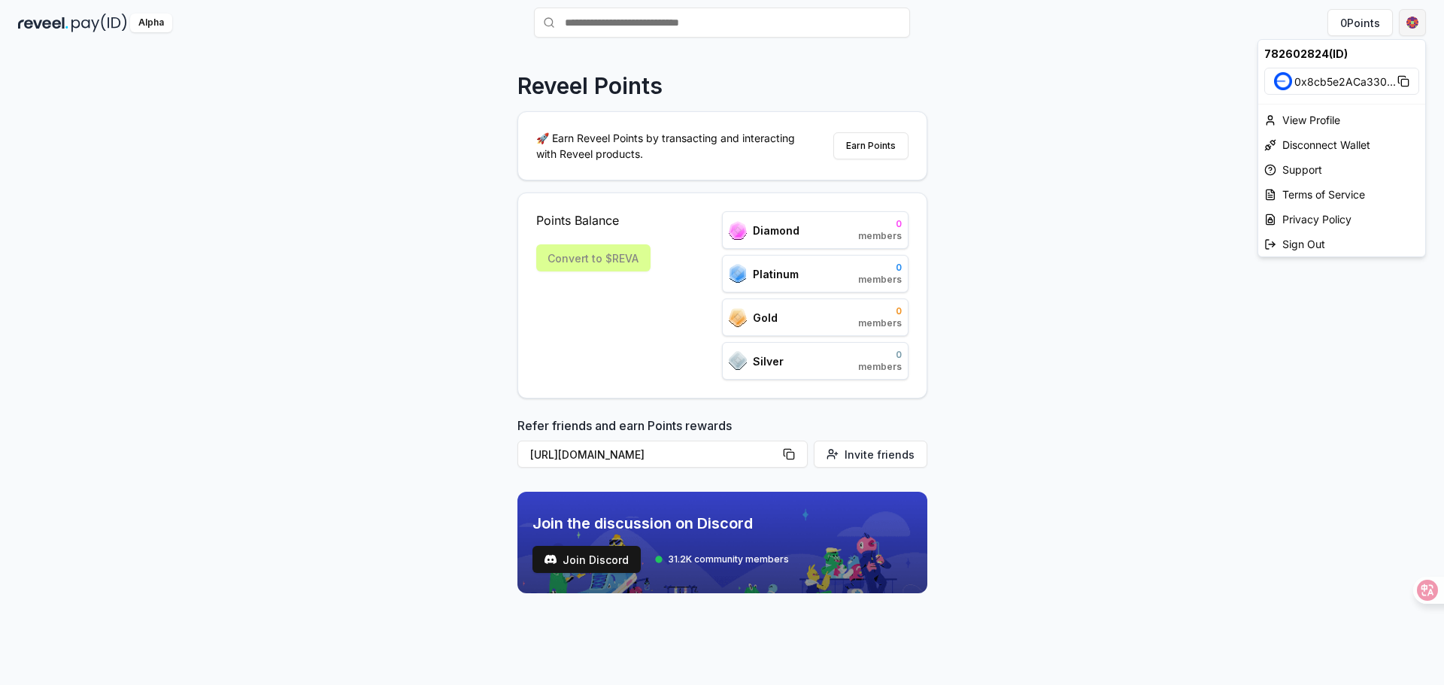
click at [1417, 20] on html "Answer our quick survey for a chance to earn 10 USDT 📝 Alpha 0 Points Reveel Po…" at bounding box center [722, 342] width 1444 height 685
click at [1355, 115] on div "View Profile" at bounding box center [1341, 120] width 167 height 25
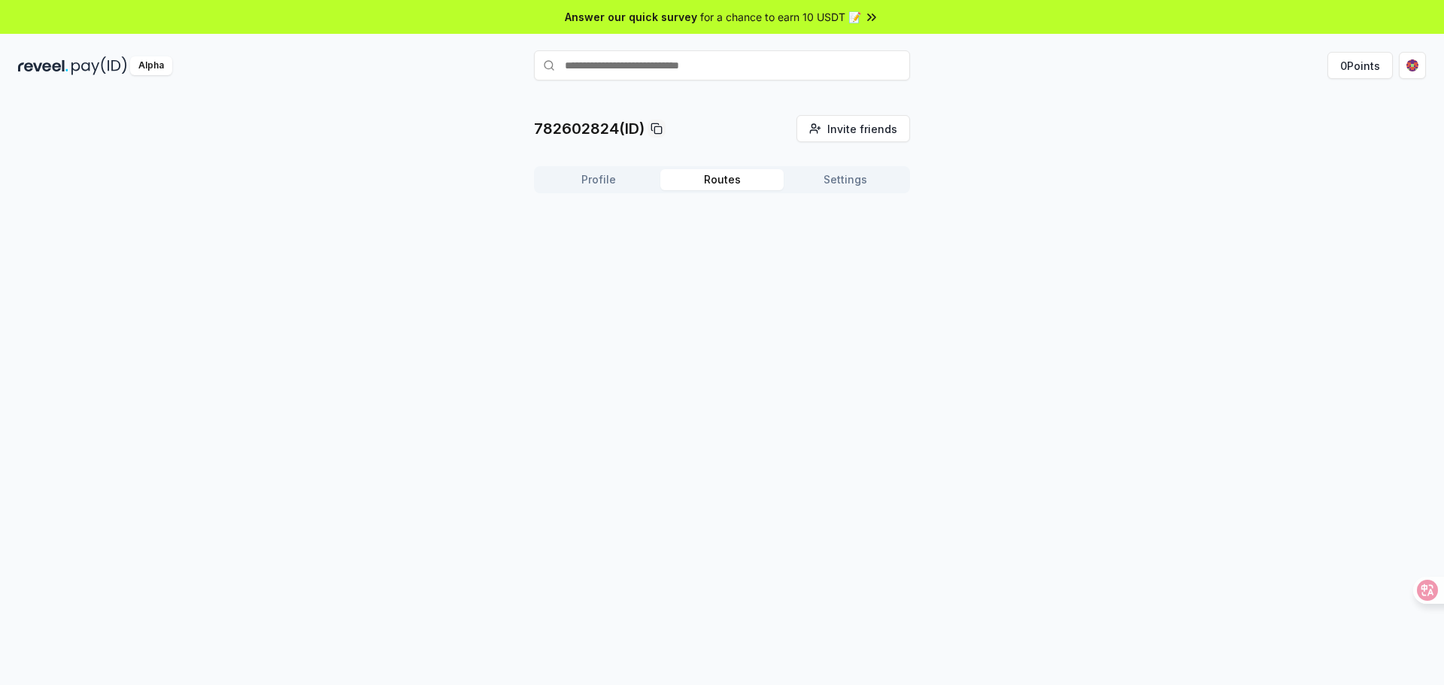
click at [747, 179] on button "Routes" at bounding box center [721, 179] width 123 height 21
click at [828, 174] on button "Settings" at bounding box center [845, 179] width 123 height 21
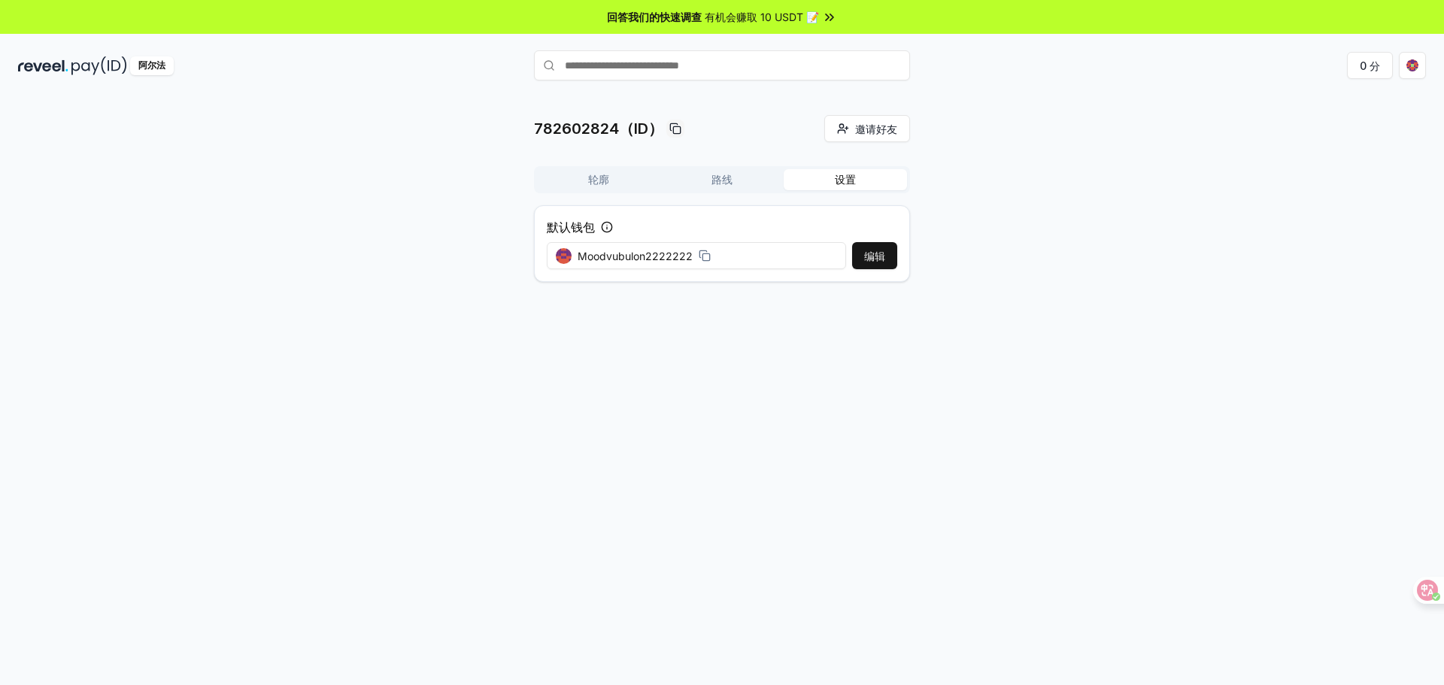
click at [748, 178] on button "路线" at bounding box center [721, 179] width 123 height 21
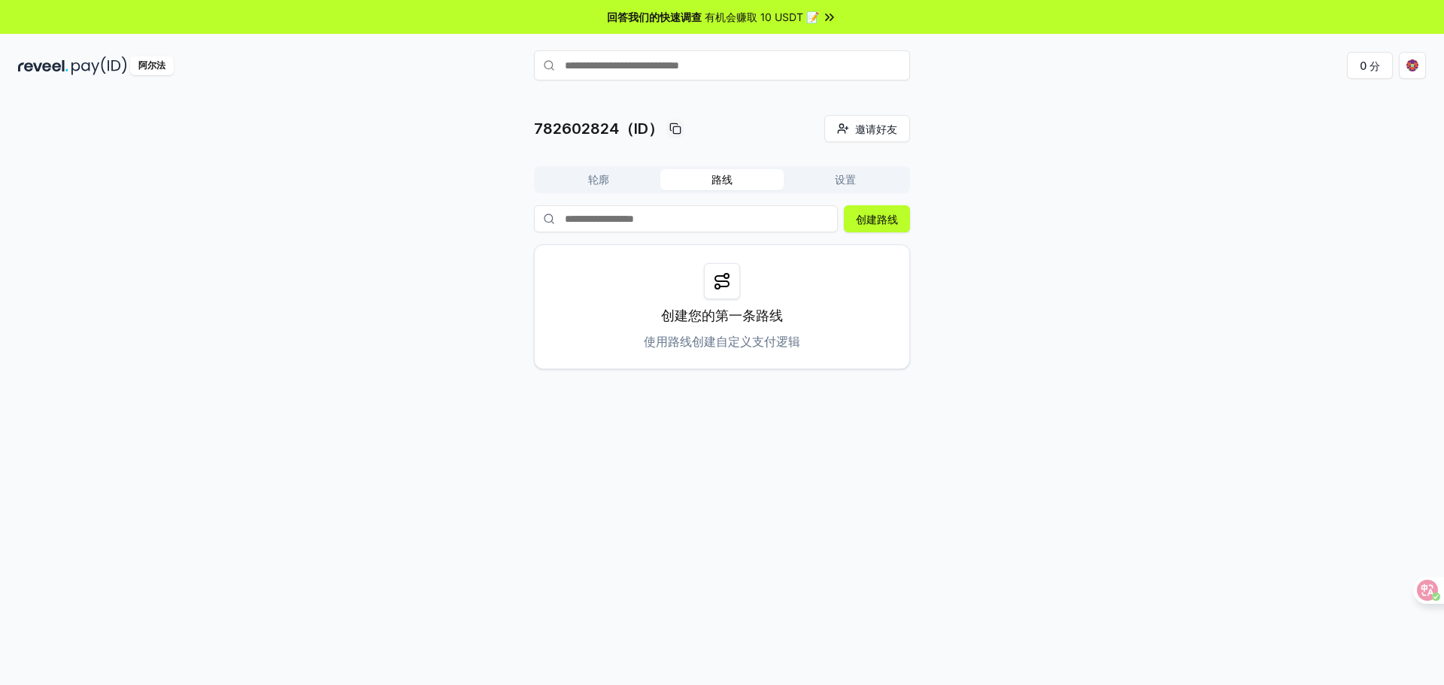
click at [612, 186] on button "轮廓" at bounding box center [598, 179] width 123 height 21
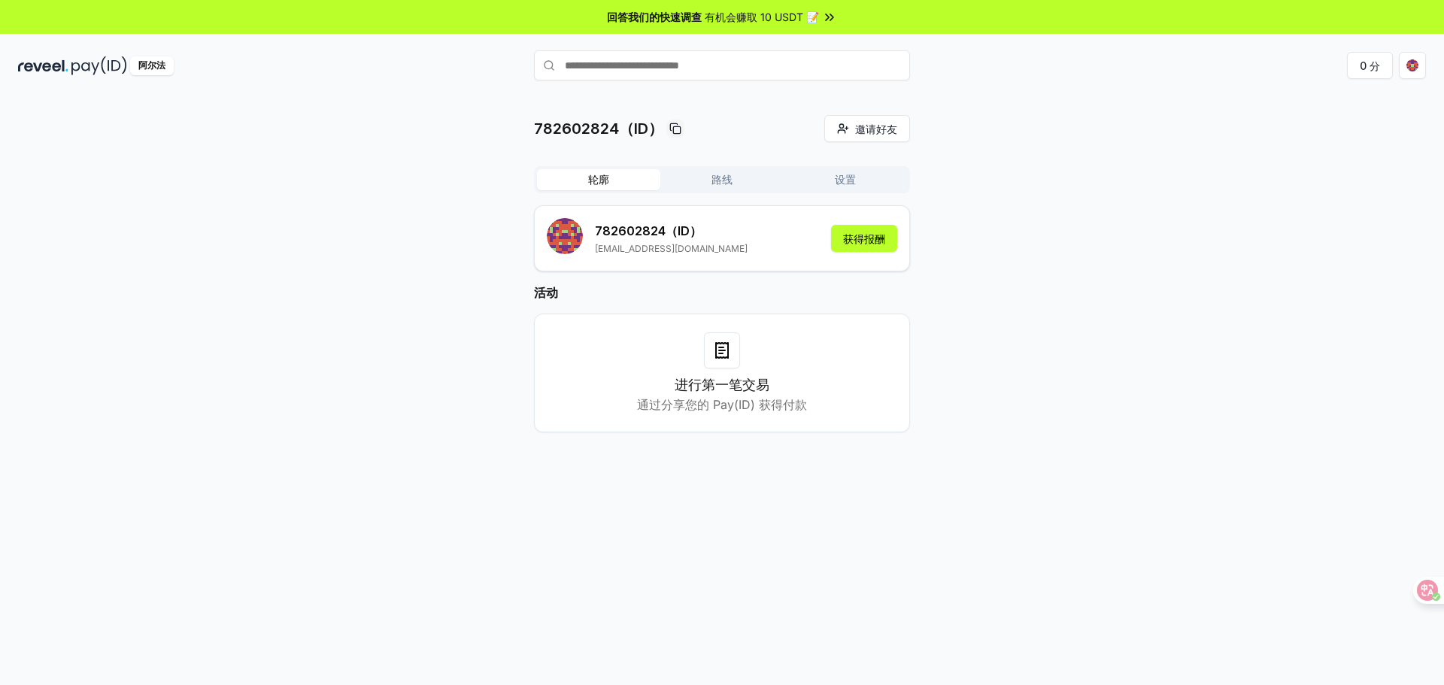
click at [722, 62] on input "text" at bounding box center [722, 65] width 376 height 30
click at [860, 241] on font "获得报酬" at bounding box center [864, 238] width 42 height 13
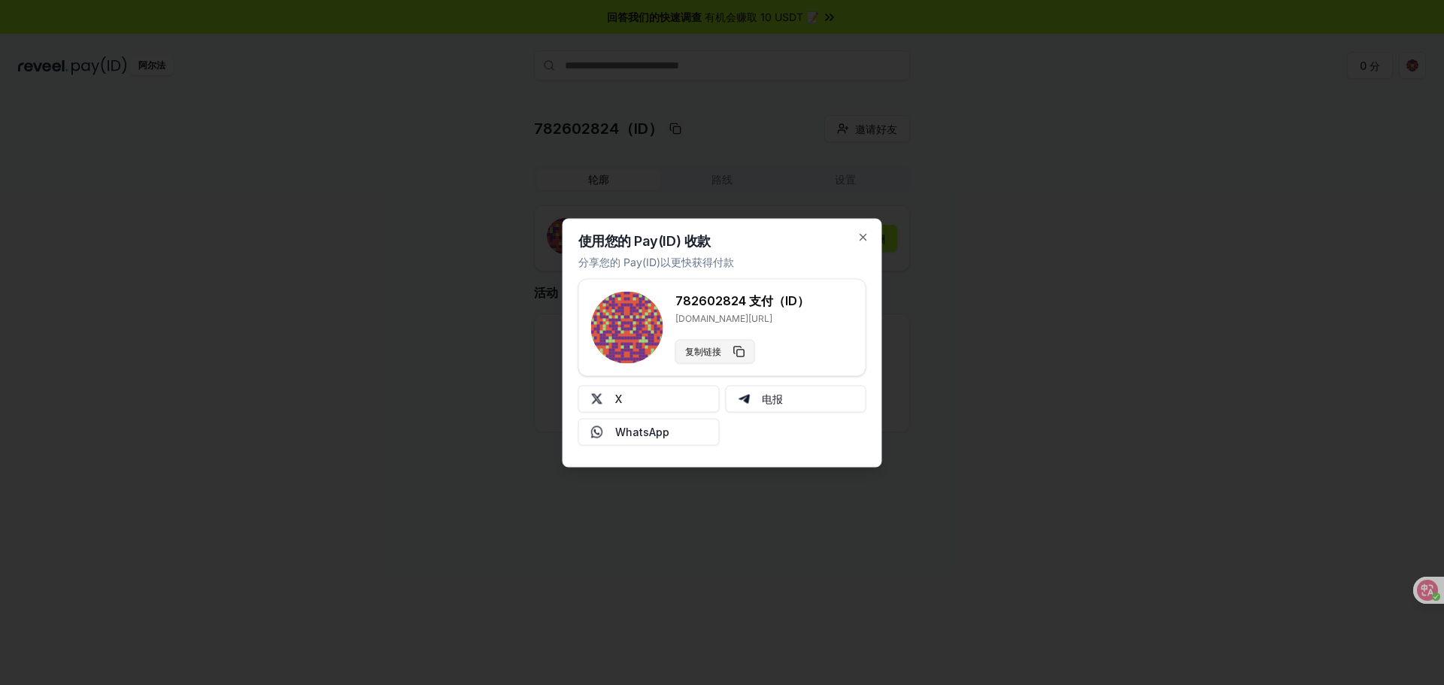
click at [739, 350] on button "复制链接" at bounding box center [715, 351] width 80 height 24
click at [736, 77] on div at bounding box center [722, 342] width 1444 height 685
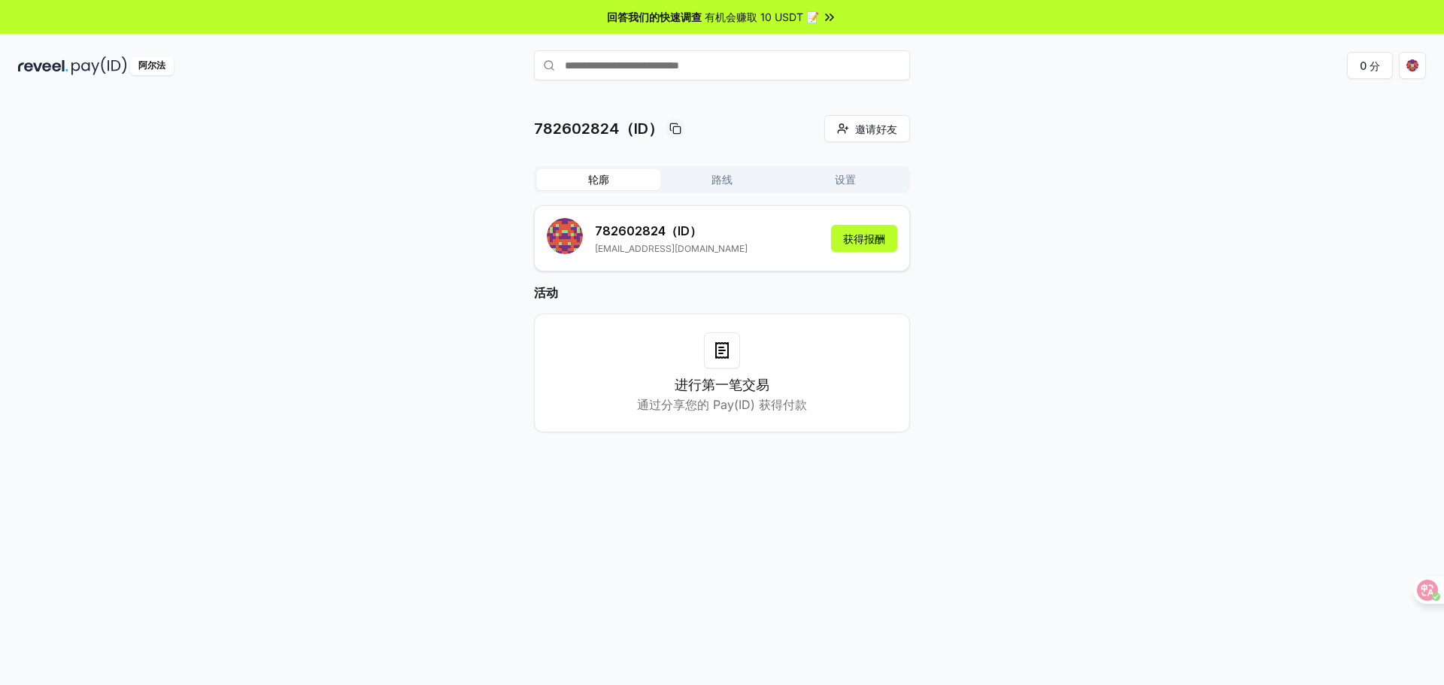
click at [735, 74] on input "text" at bounding box center [722, 65] width 376 height 30
paste input "**********"
drag, startPoint x: 726, startPoint y: 73, endPoint x: 458, endPoint y: 80, distance: 267.8
click at [458, 80] on div "**********" at bounding box center [722, 65] width 1444 height 39
type input "*********"
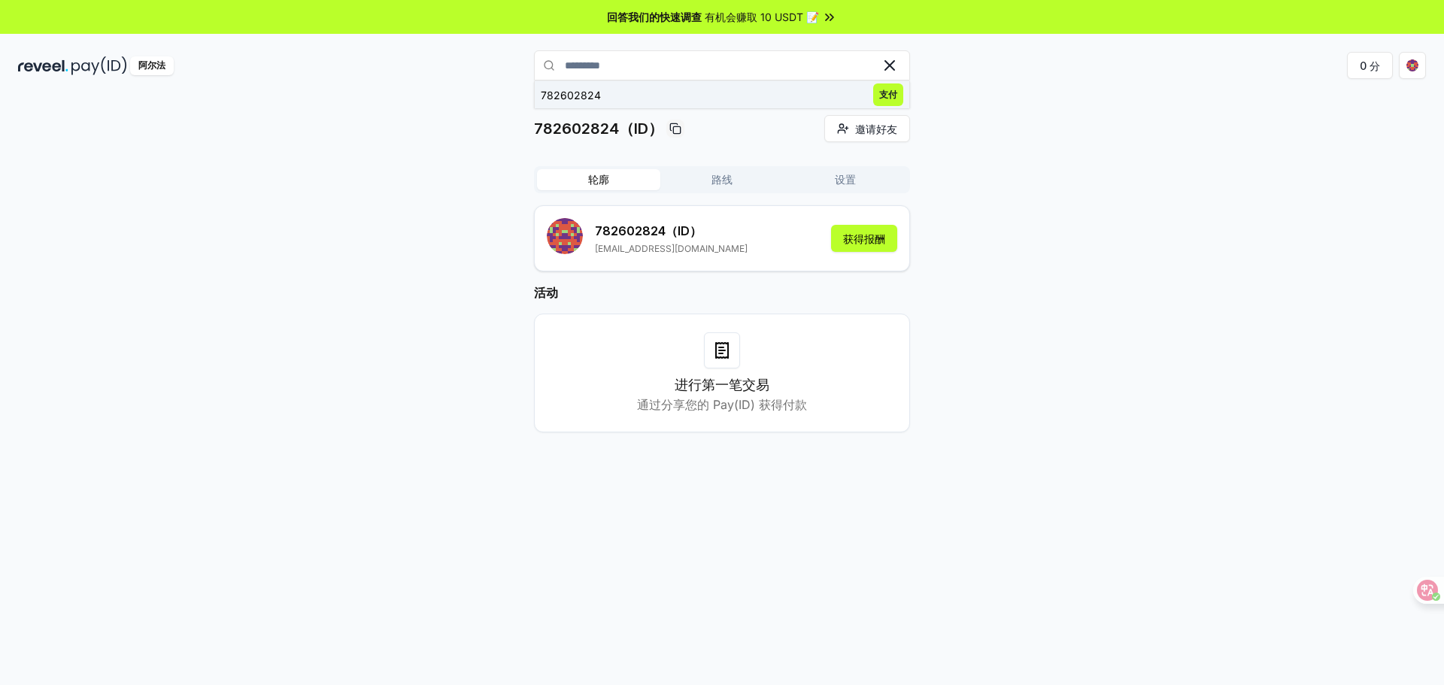
click at [885, 101] on span "支付" at bounding box center [888, 94] width 30 height 23
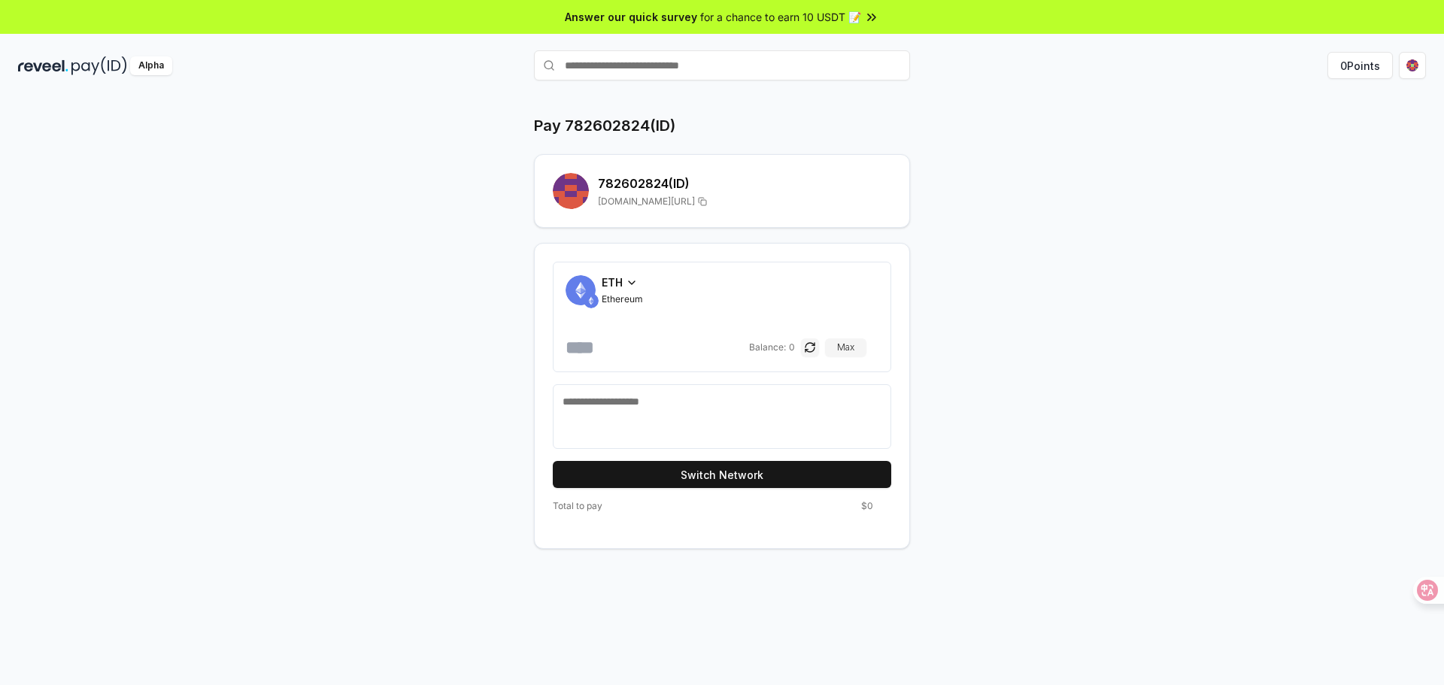
click at [625, 282] on div "ETH" at bounding box center [622, 283] width 41 height 16
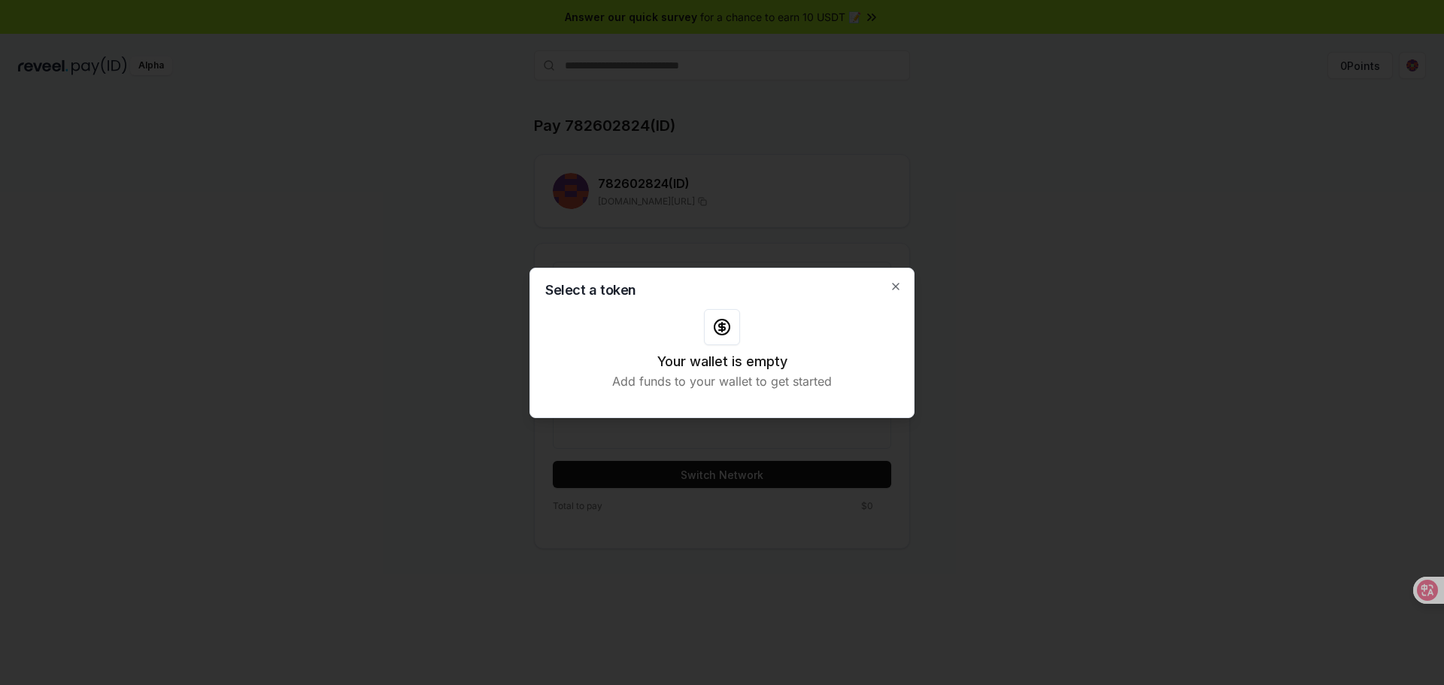
click at [681, 229] on div at bounding box center [722, 342] width 1444 height 685
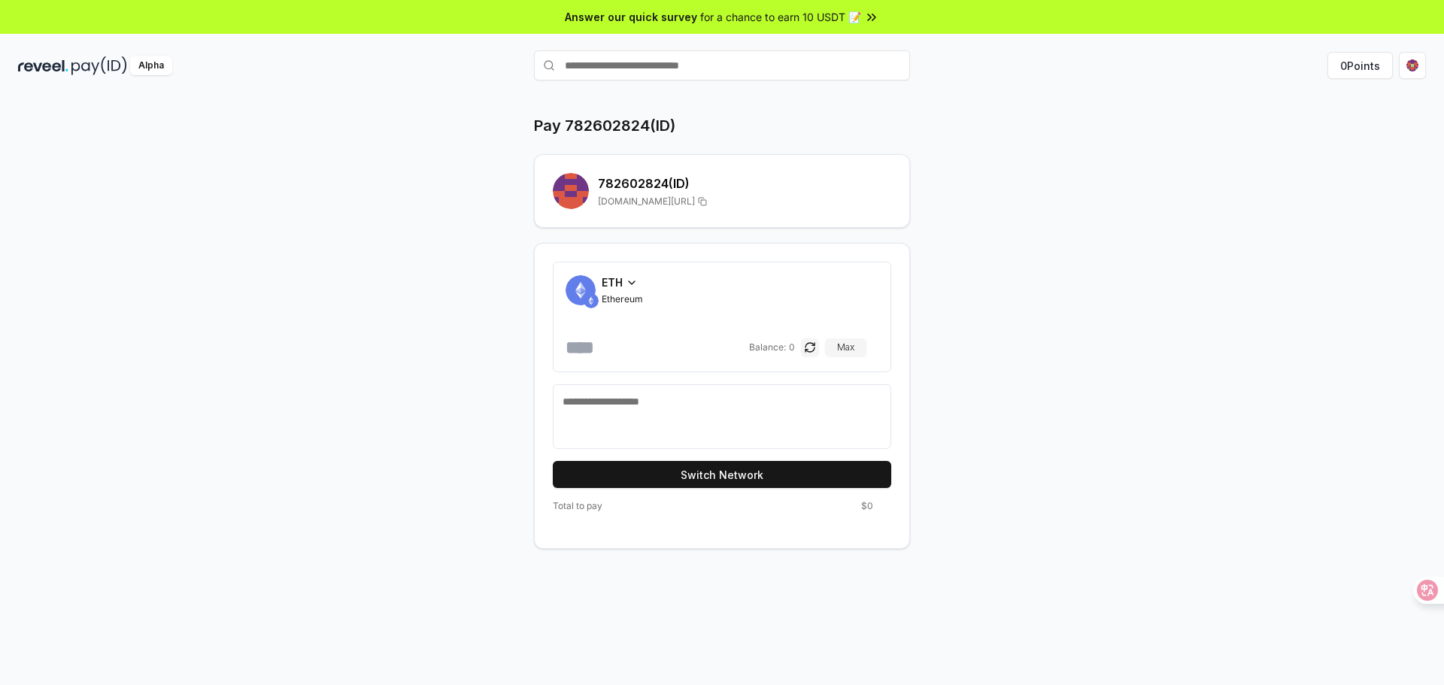
click at [636, 282] on icon at bounding box center [632, 283] width 12 height 12
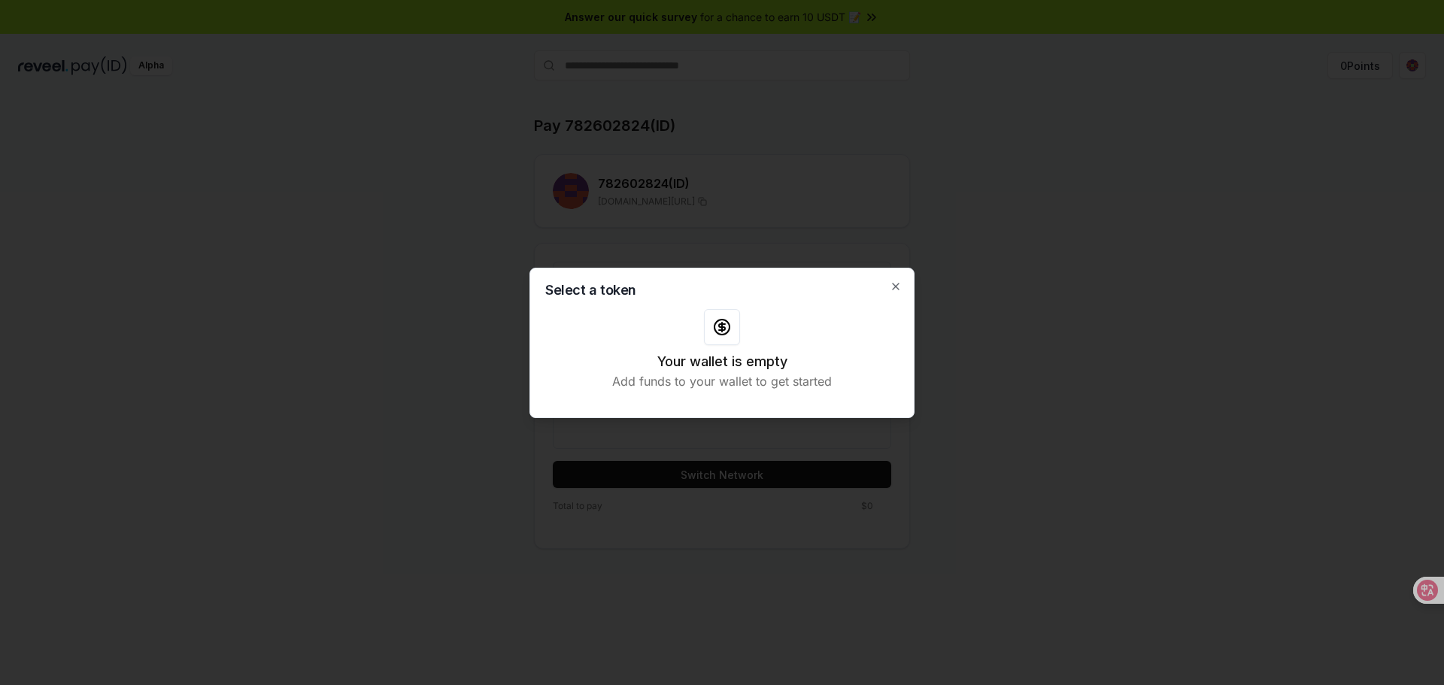
click at [855, 229] on div at bounding box center [722, 342] width 1444 height 685
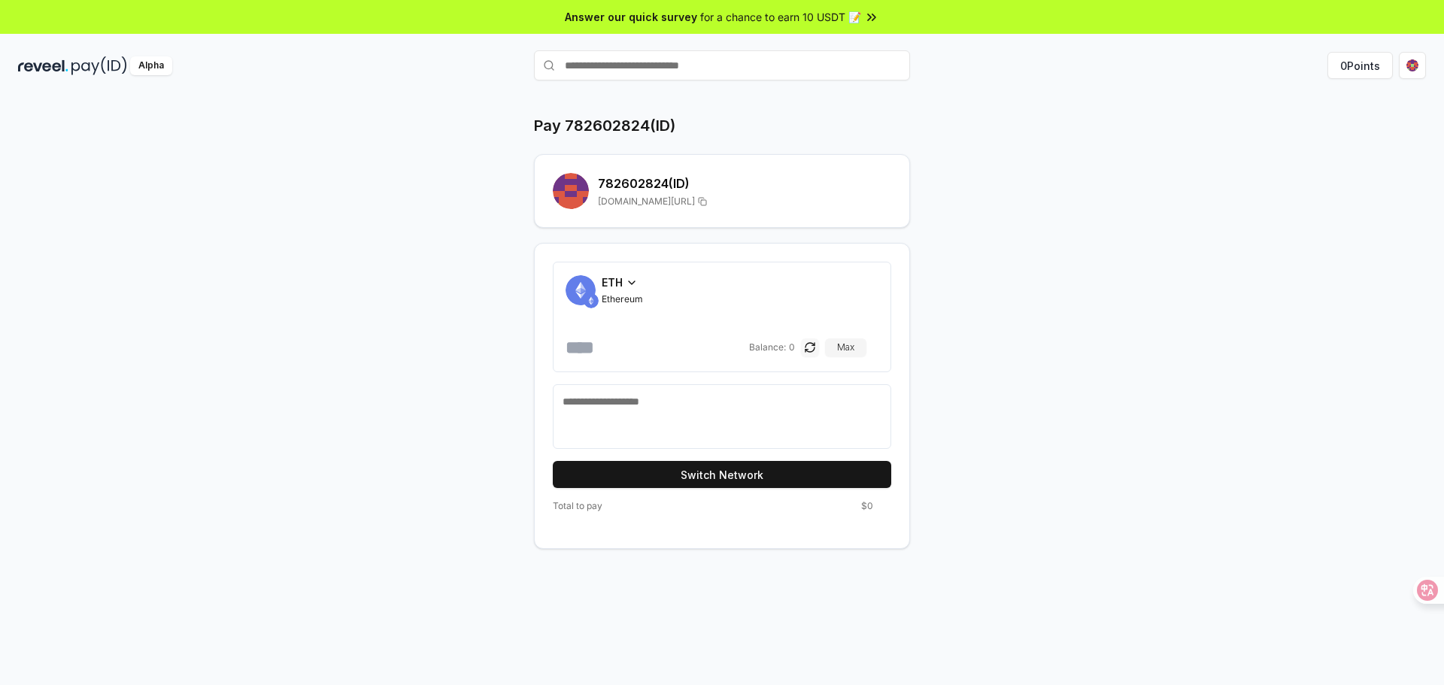
click at [819, 343] on button "button" at bounding box center [810, 347] width 18 height 18
click at [826, 343] on button "button" at bounding box center [822, 347] width 18 height 18
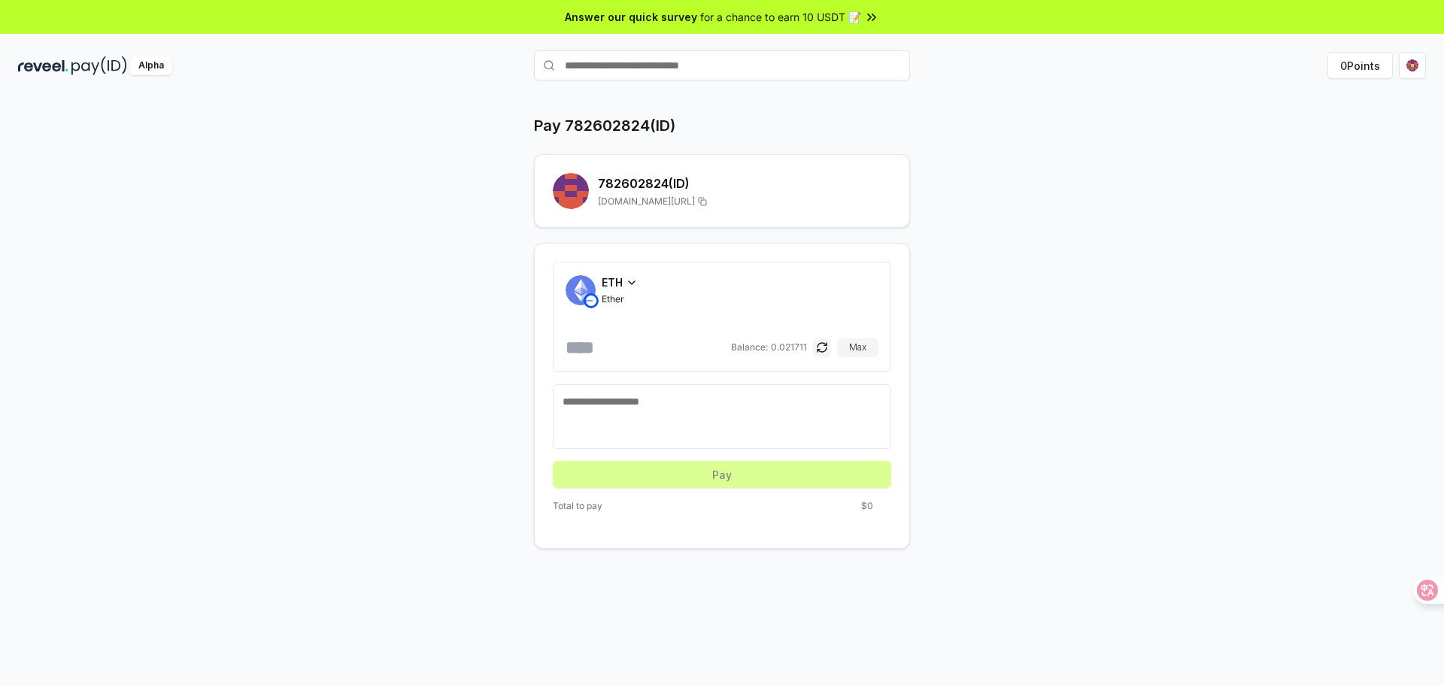
click at [1015, 204] on div "Pay 782602824(ID) 782602824 (ID) reveel.id/pay/782602824 ETH Ether Balance: 0.0…" at bounding box center [722, 332] width 903 height 434
click at [633, 279] on icon at bounding box center [632, 283] width 12 height 12
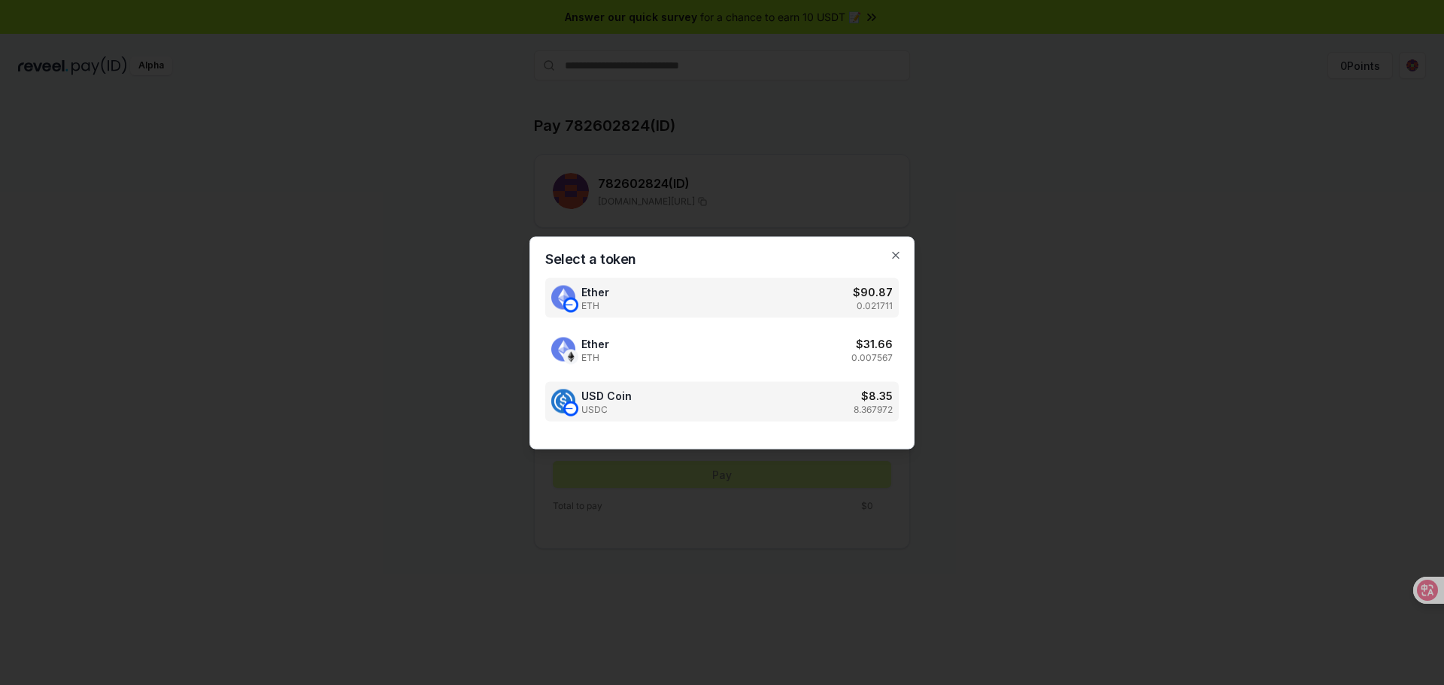
click at [705, 384] on div "USD Coin USDC $ 8.35 8.367972" at bounding box center [721, 401] width 353 height 40
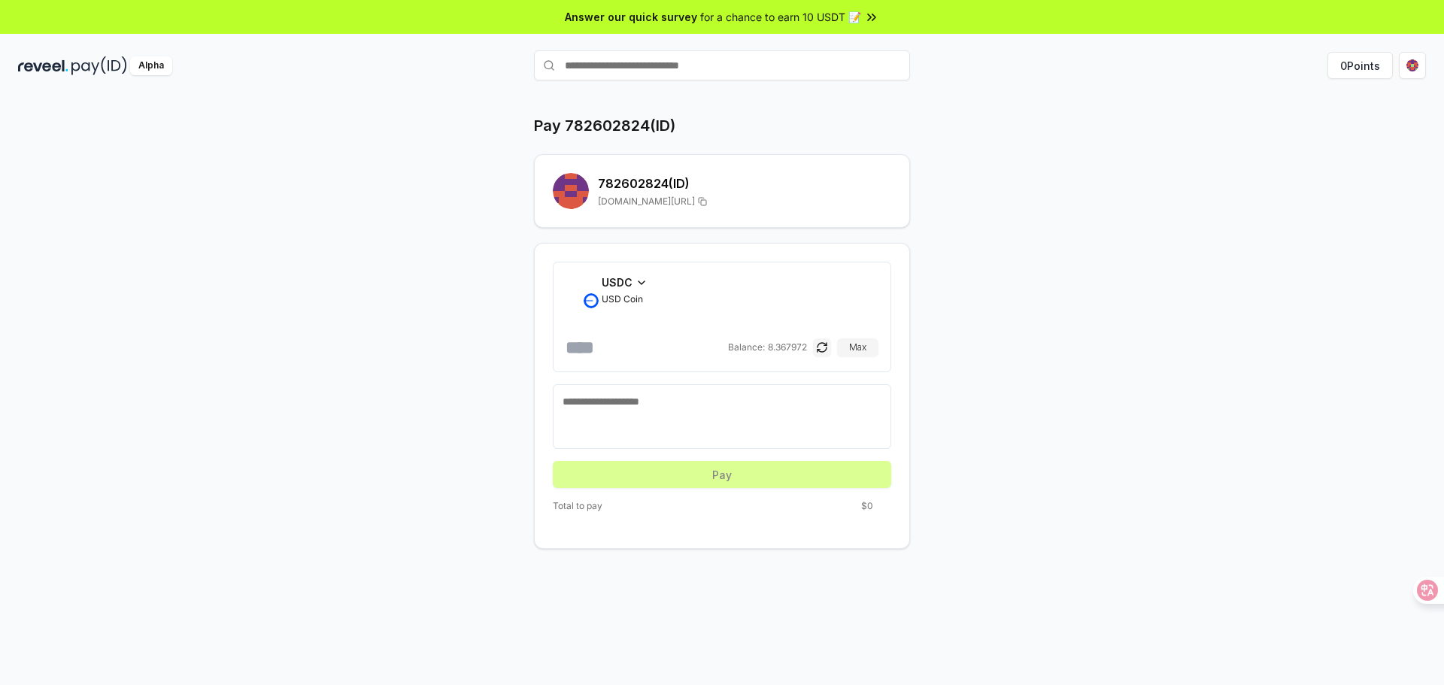
click at [633, 354] on input "number" at bounding box center [645, 347] width 159 height 24
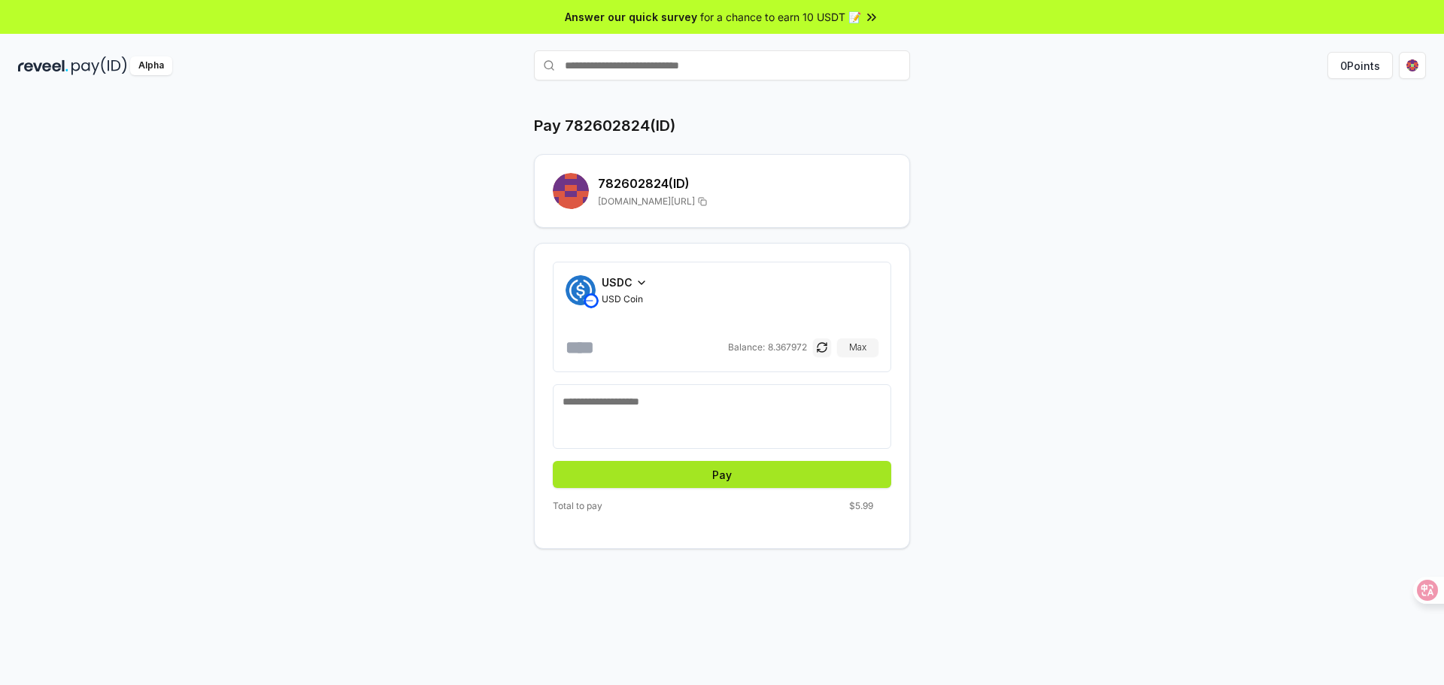
type input "*"
click at [796, 483] on button "Pay" at bounding box center [722, 474] width 338 height 27
click at [692, 474] on button "Pay" at bounding box center [722, 474] width 338 height 27
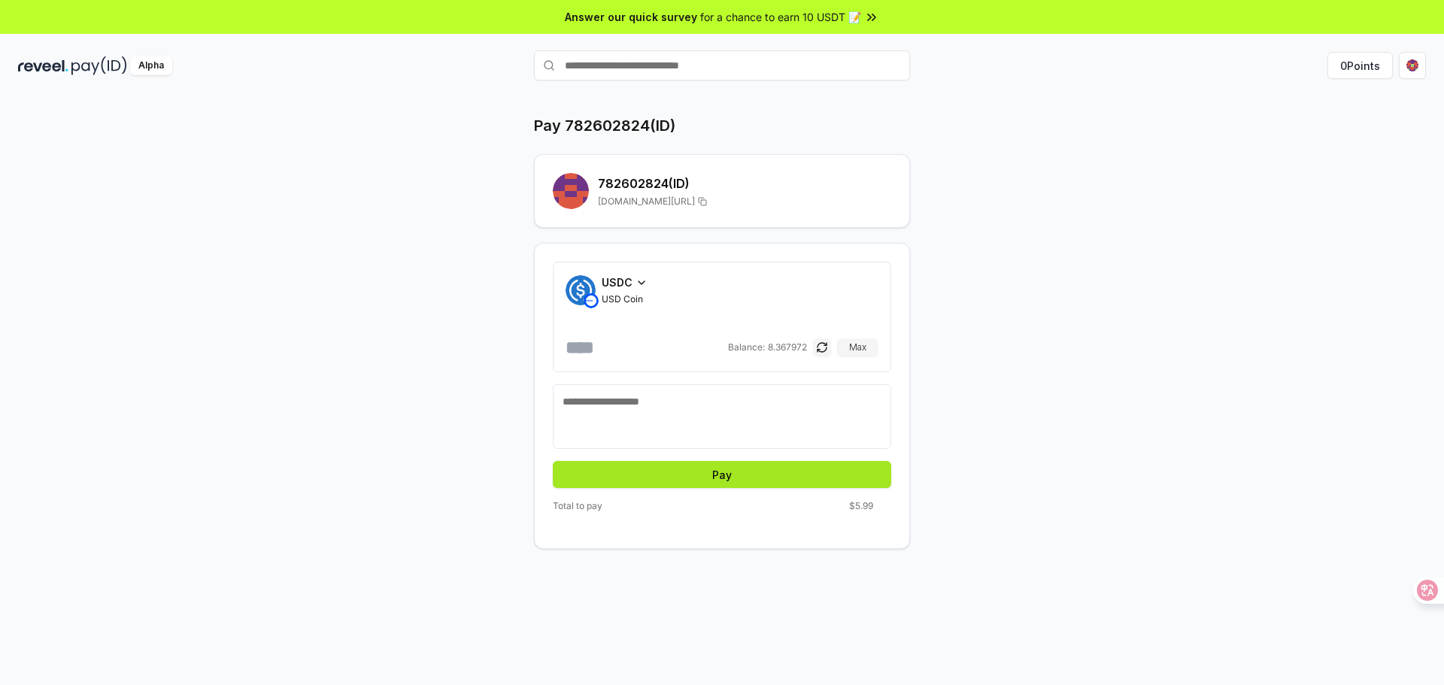
click at [692, 474] on button "Pay" at bounding box center [722, 474] width 338 height 27
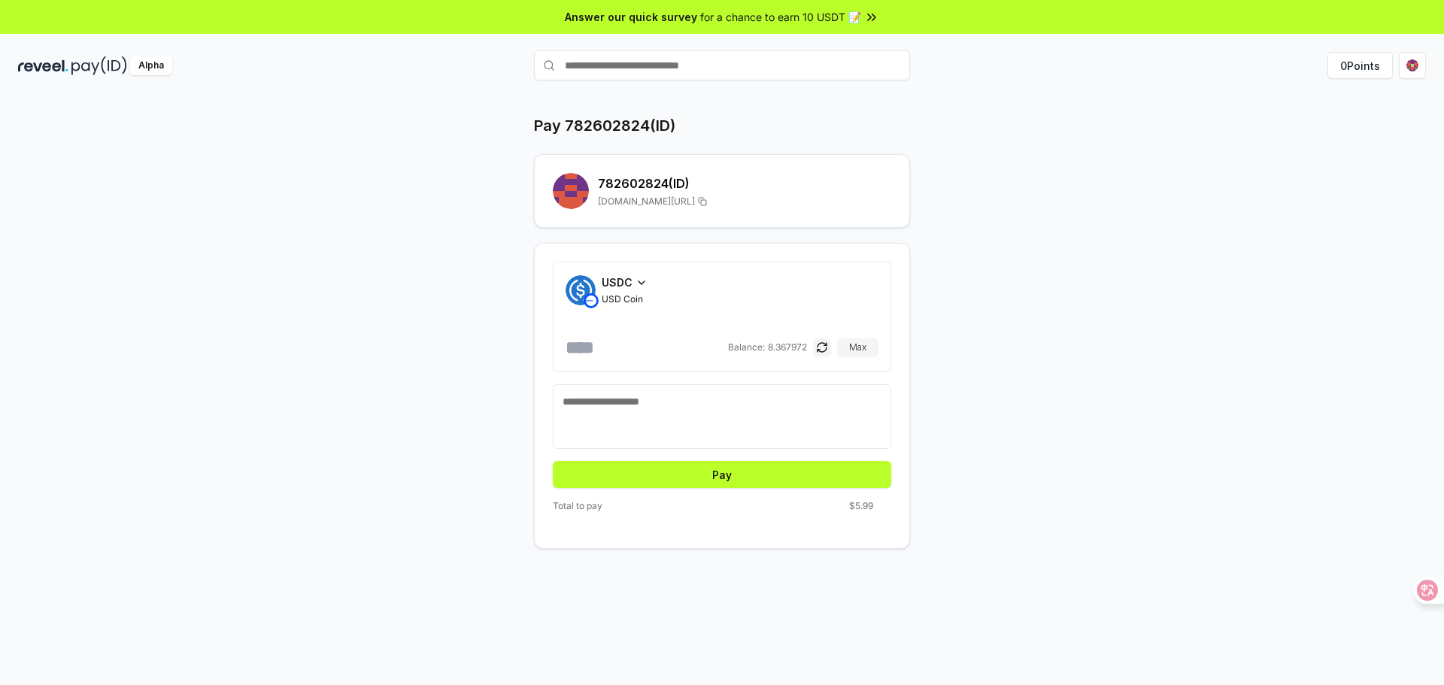
click at [684, 407] on textarea at bounding box center [722, 416] width 319 height 45
paste textarea "**********"
type textarea "**********"
click at [731, 481] on button "Pay" at bounding box center [722, 474] width 338 height 27
click at [745, 481] on button "Pay" at bounding box center [722, 474] width 338 height 27
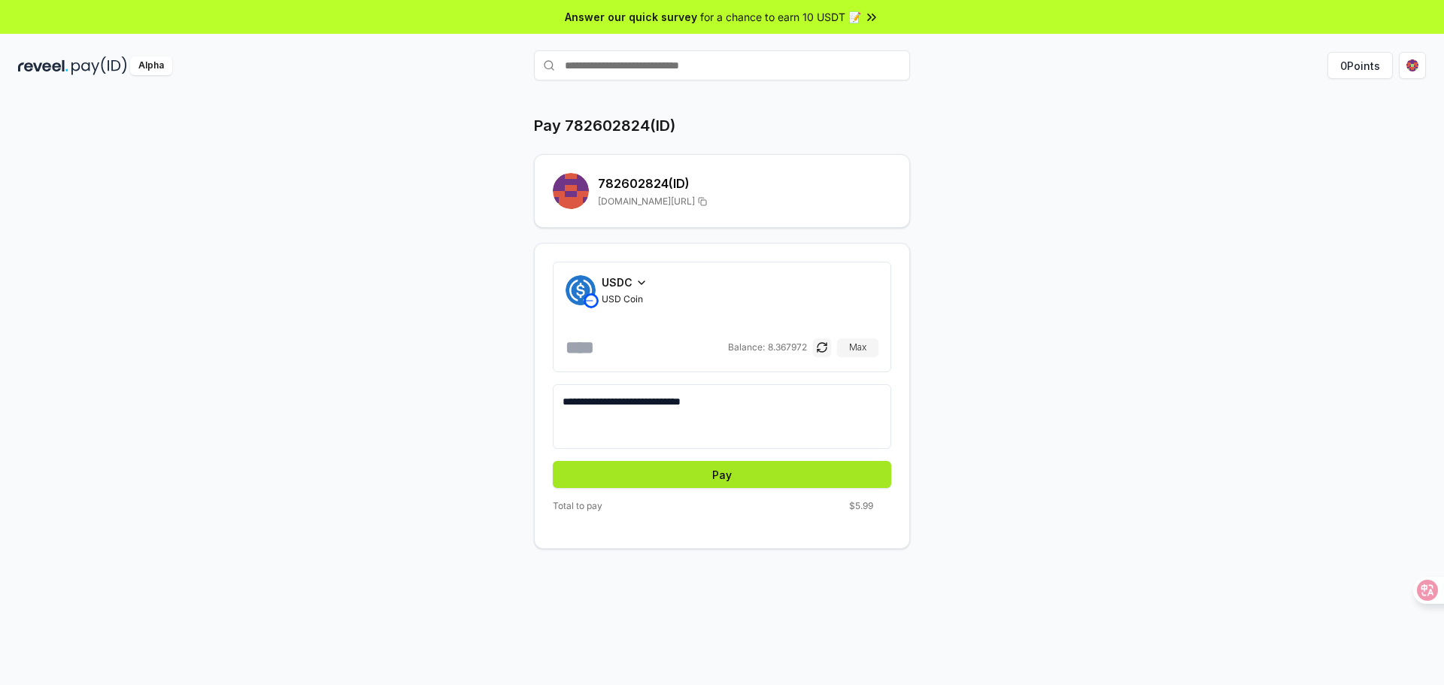
click at [730, 473] on button "Pay" at bounding box center [722, 474] width 338 height 27
